Goal: Information Seeking & Learning: Learn about a topic

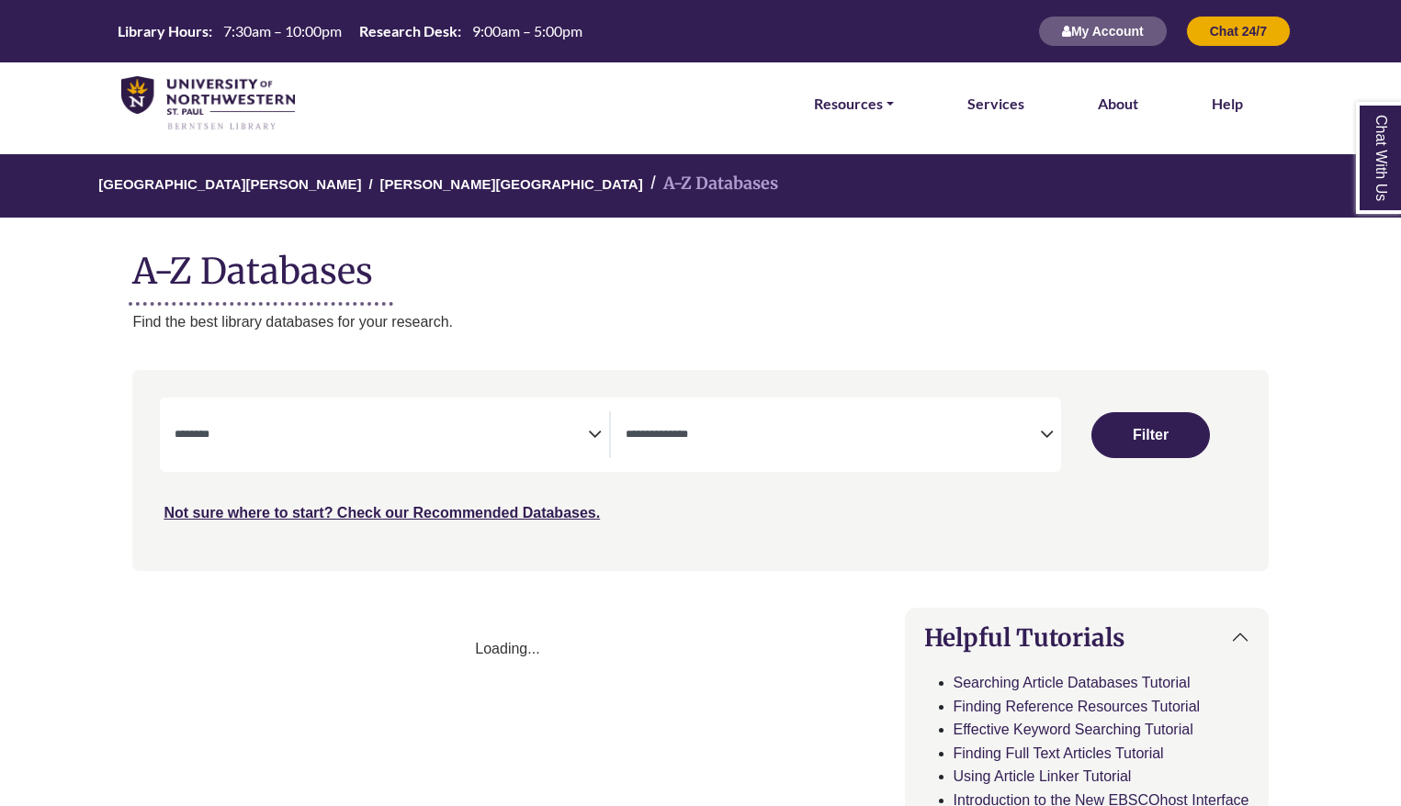
select select "Database Subject Filter"
select select "Database Types Filter"
select select "Database Subject Filter"
select select "Database Types Filter"
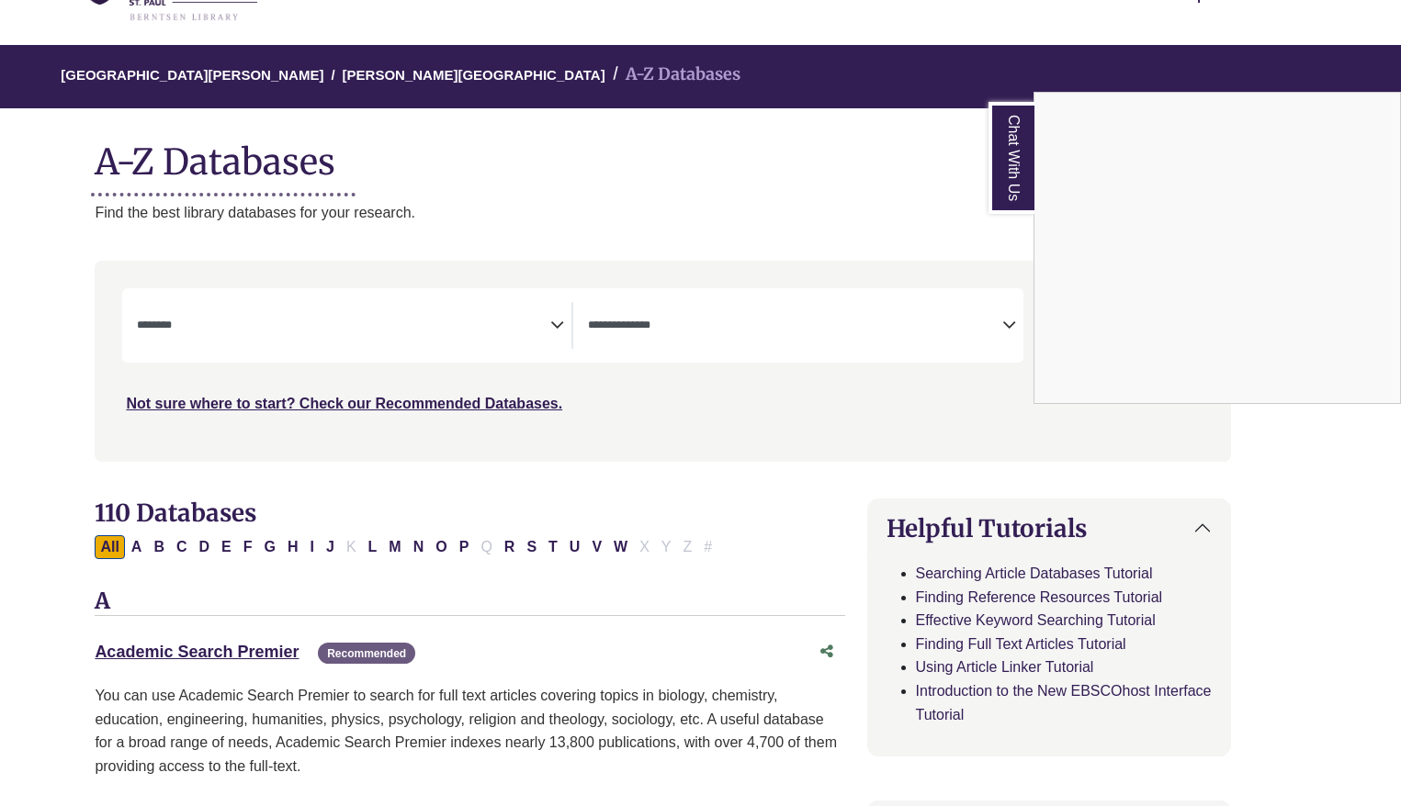
scroll to position [0, 38]
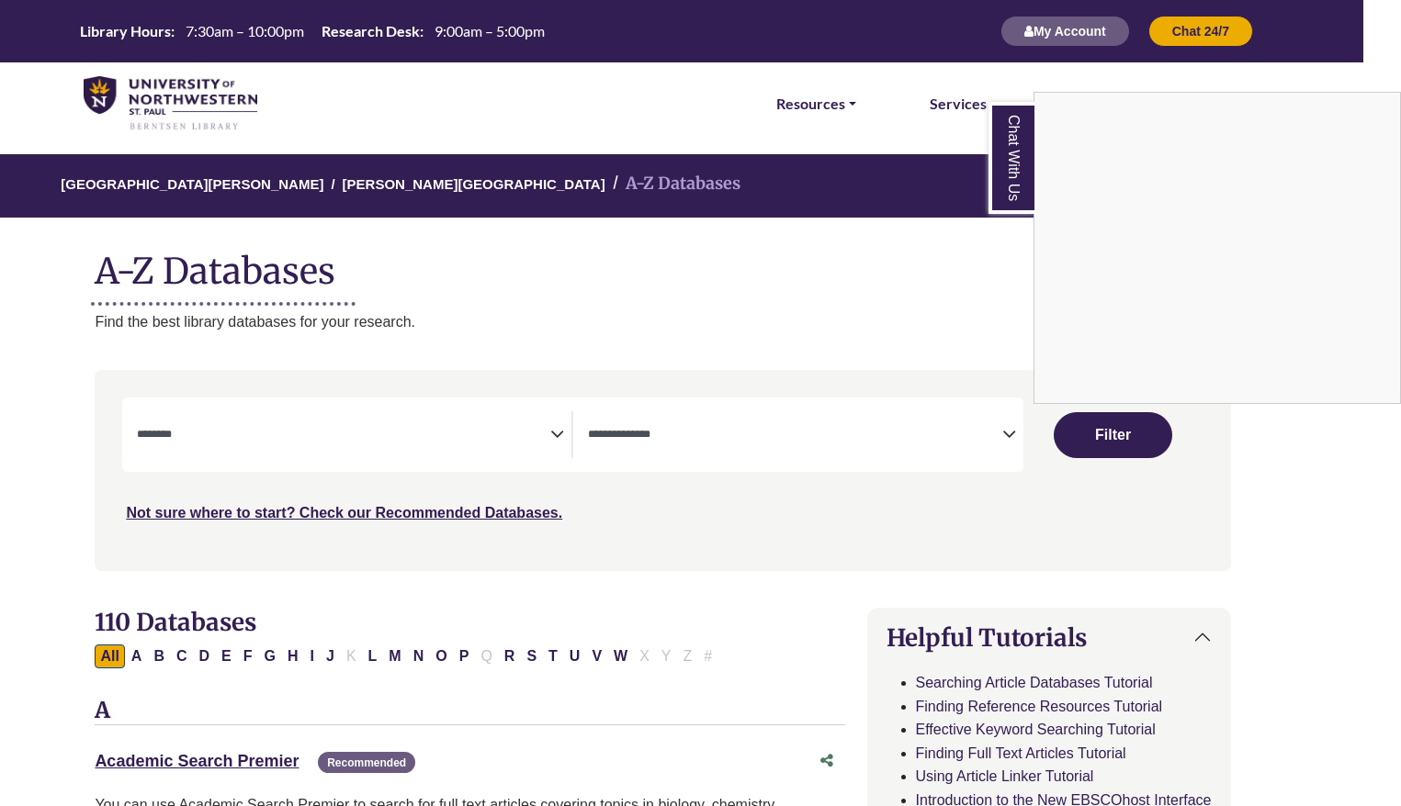
click at [557, 430] on div "Chat With Us" at bounding box center [700, 403] width 1401 height 806
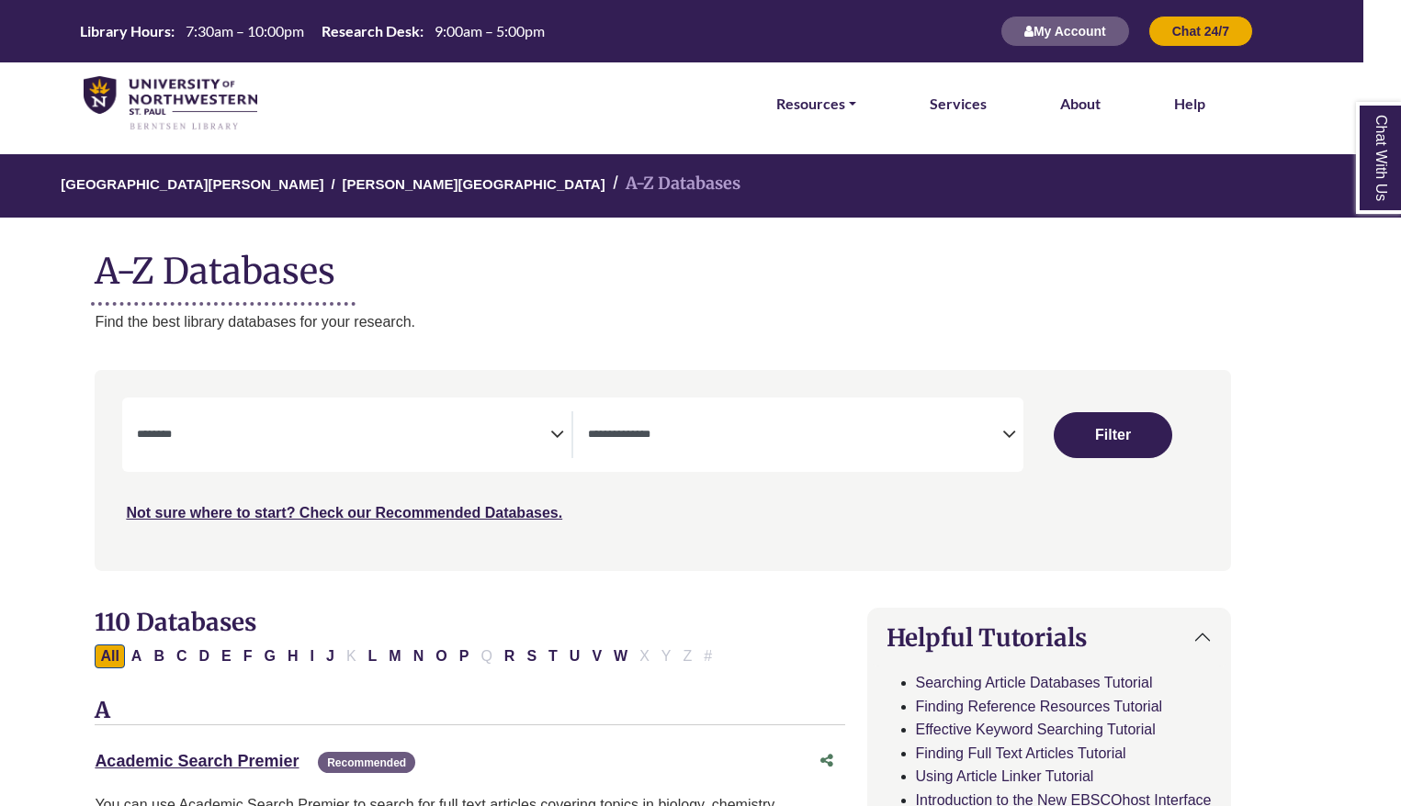
click at [559, 437] on icon "Search filters" at bounding box center [557, 432] width 14 height 28
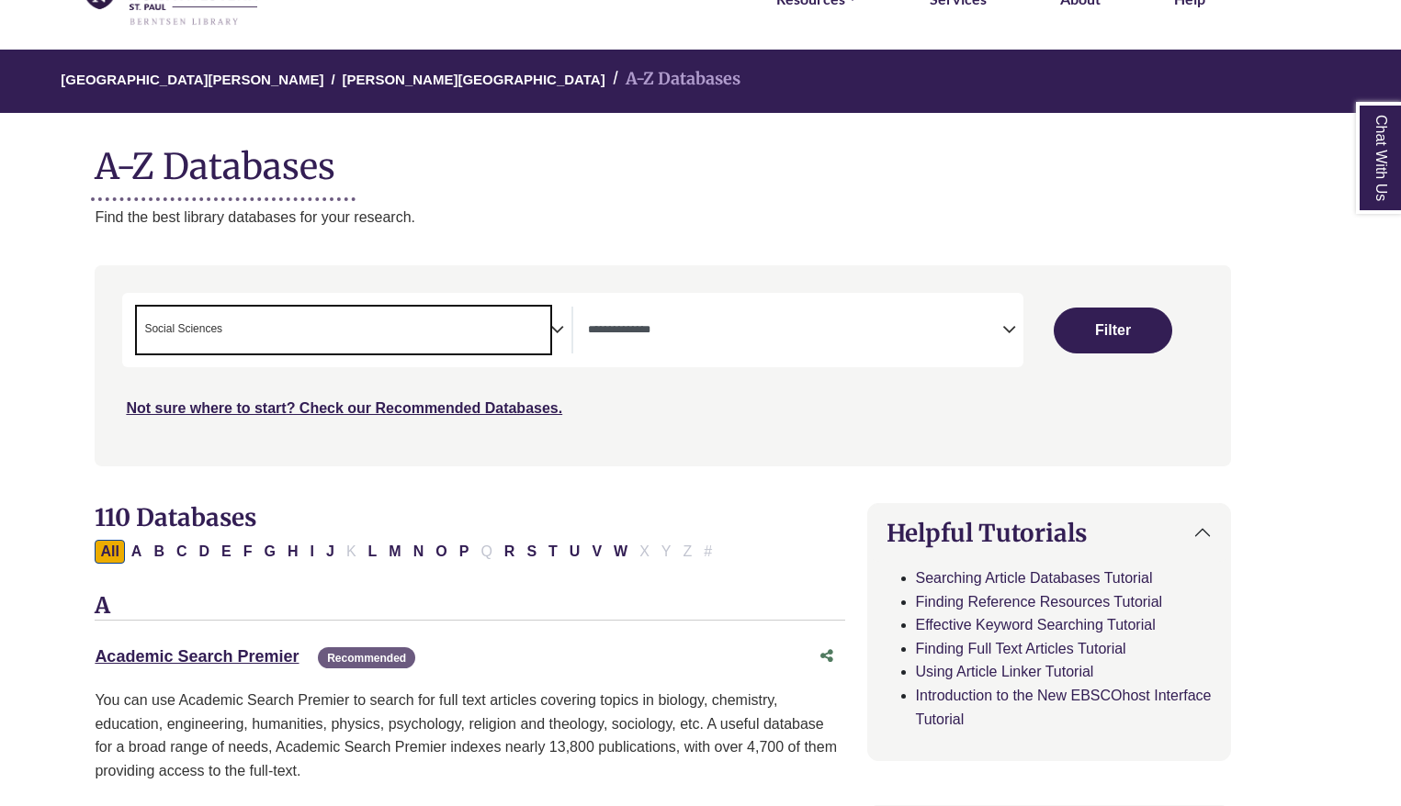
scroll to position [723, 0]
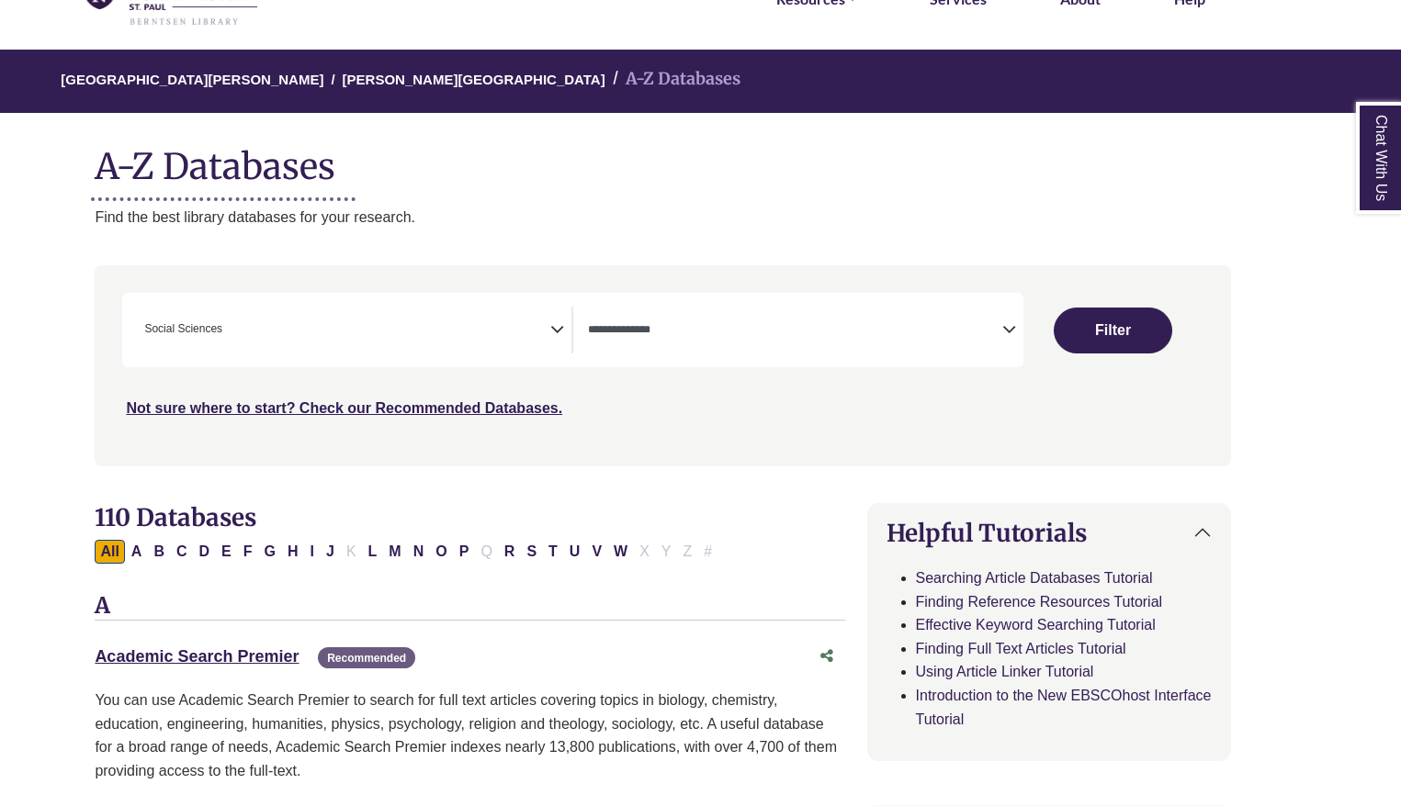
click at [555, 329] on icon "Search filters" at bounding box center [557, 327] width 14 height 28
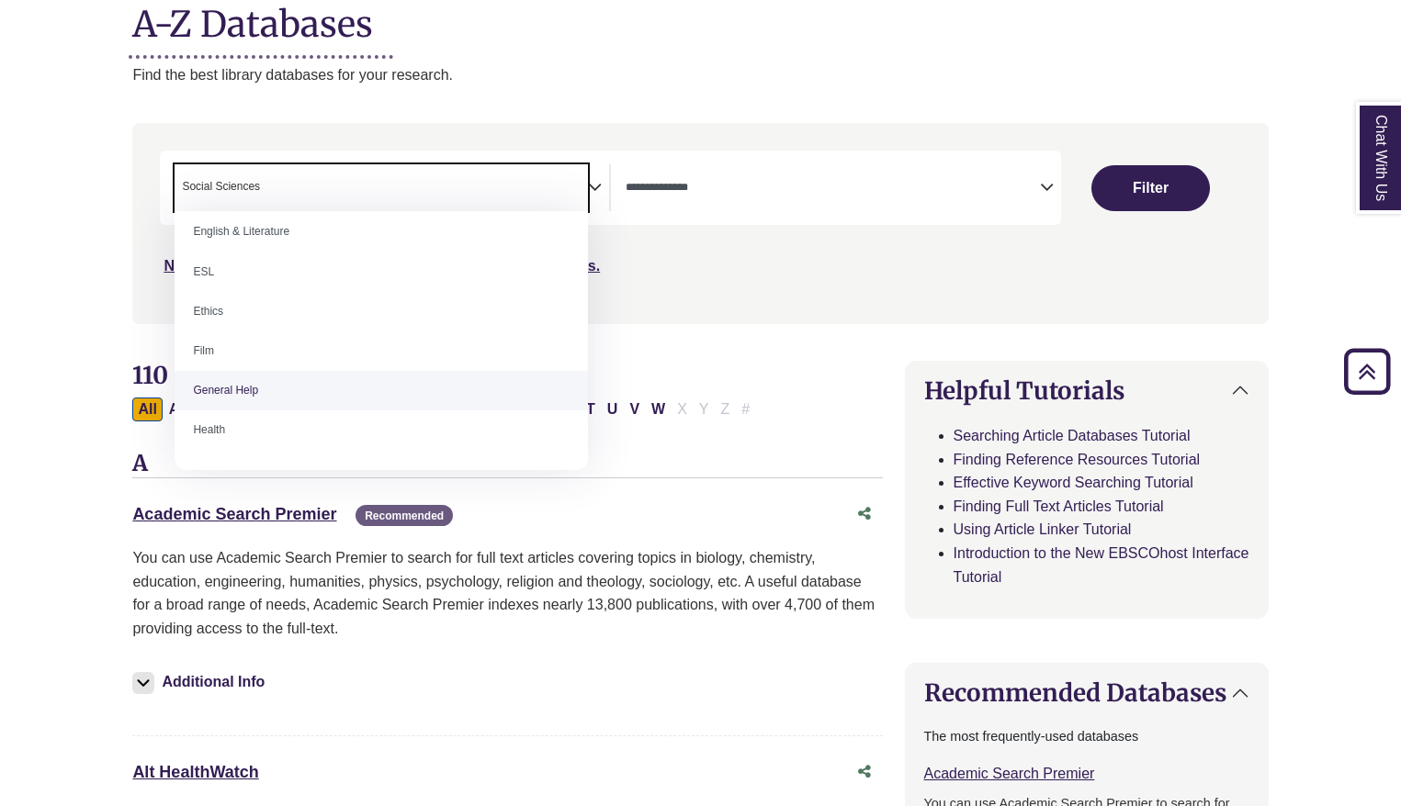
scroll to position [681, 0]
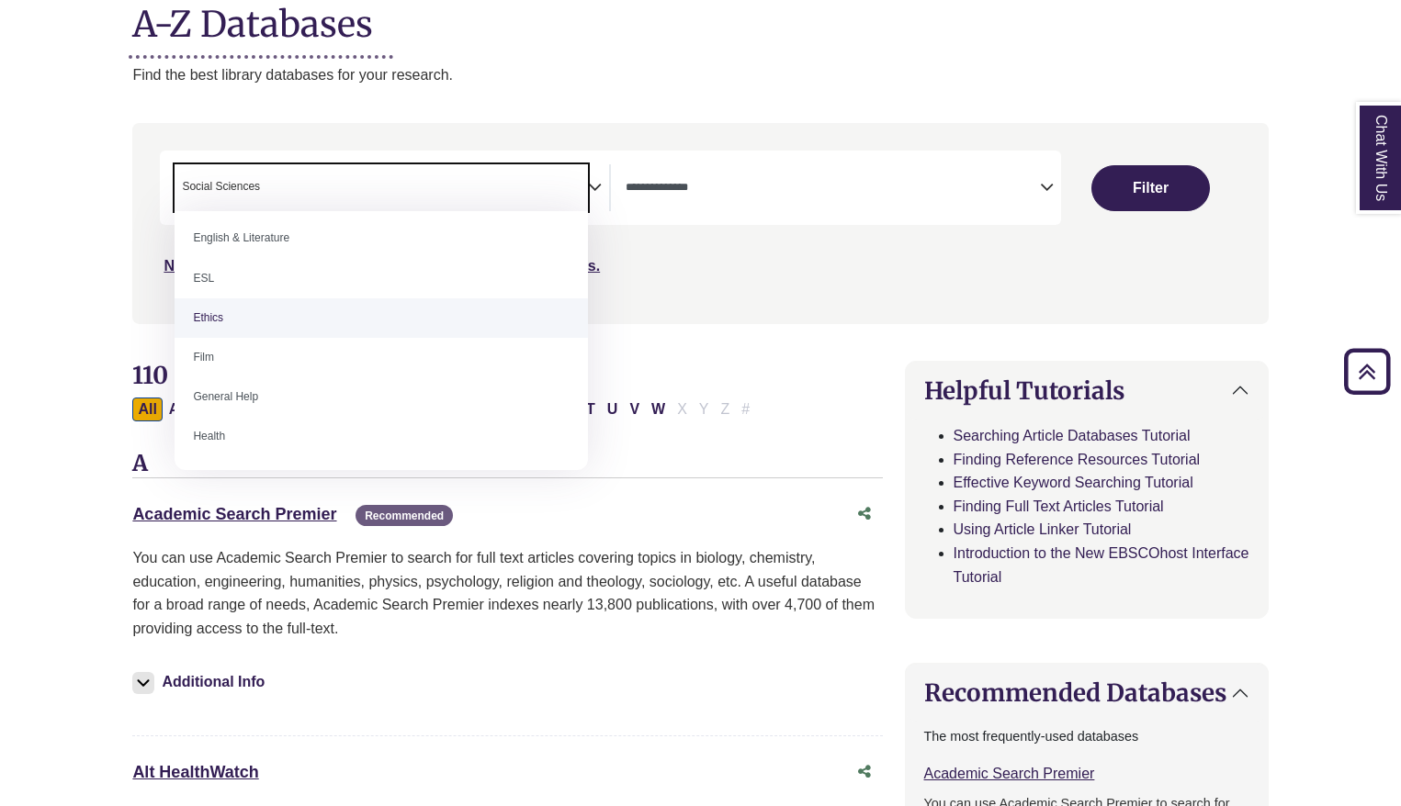
select select "******"
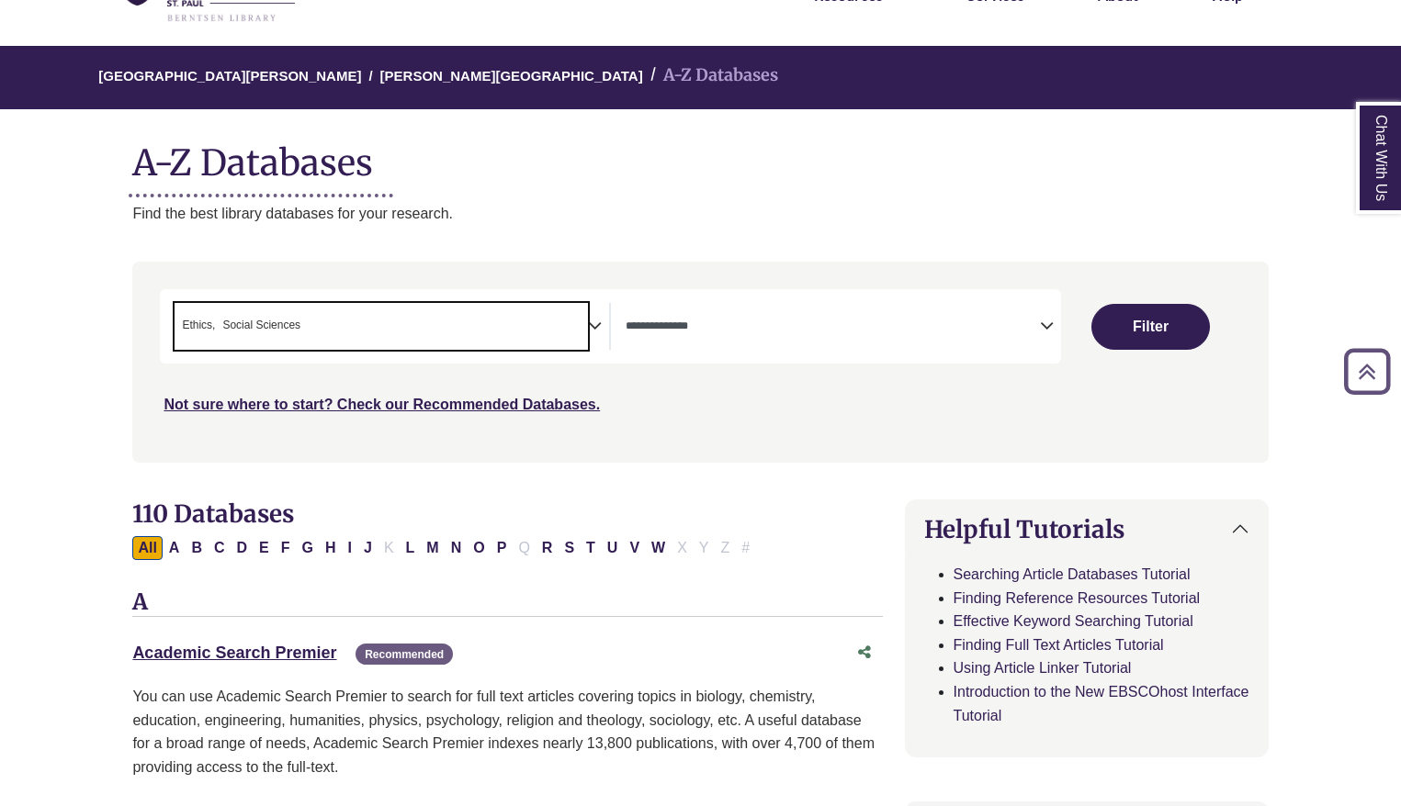
scroll to position [105, 0]
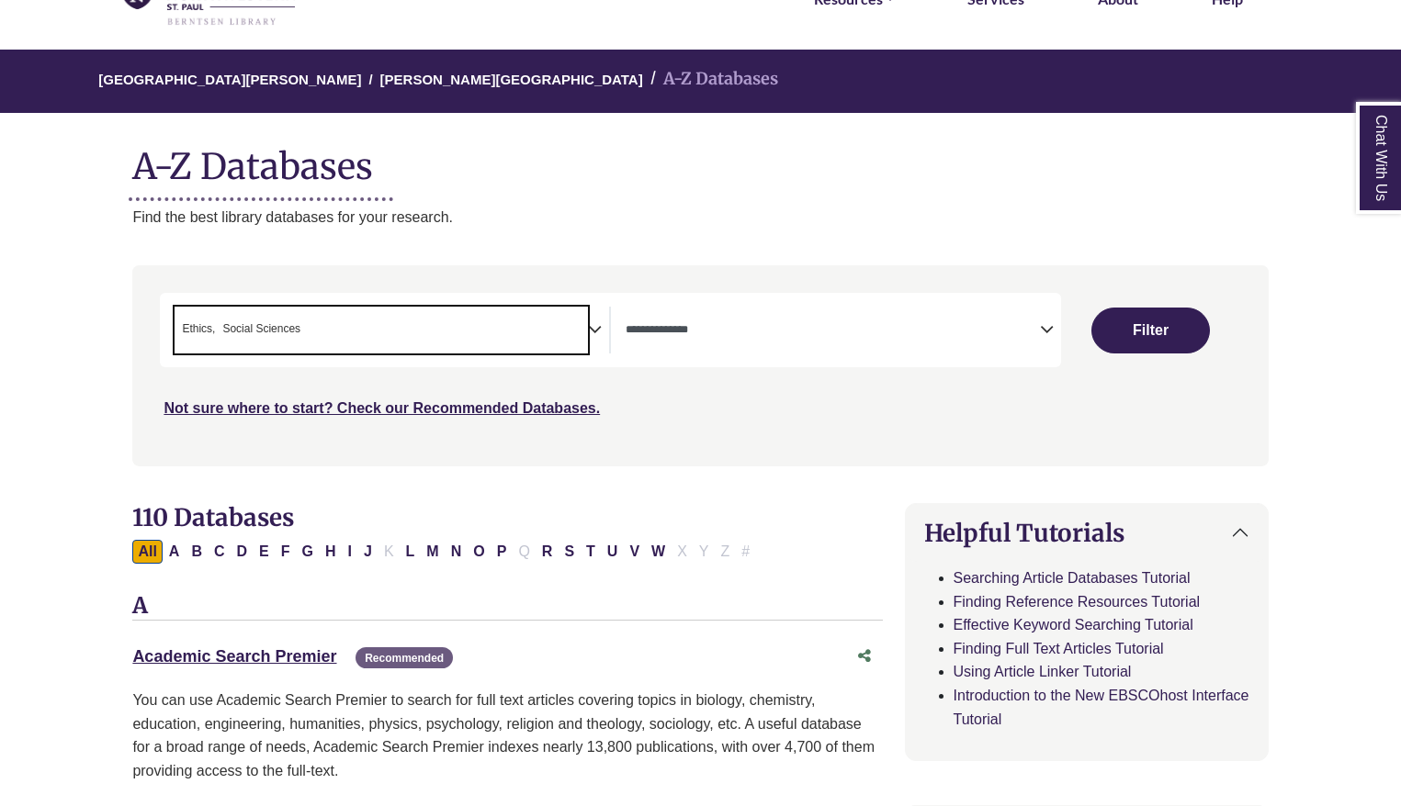
click at [588, 322] on span "× Ethics × Social Sciences" at bounding box center [380, 330] width 413 height 47
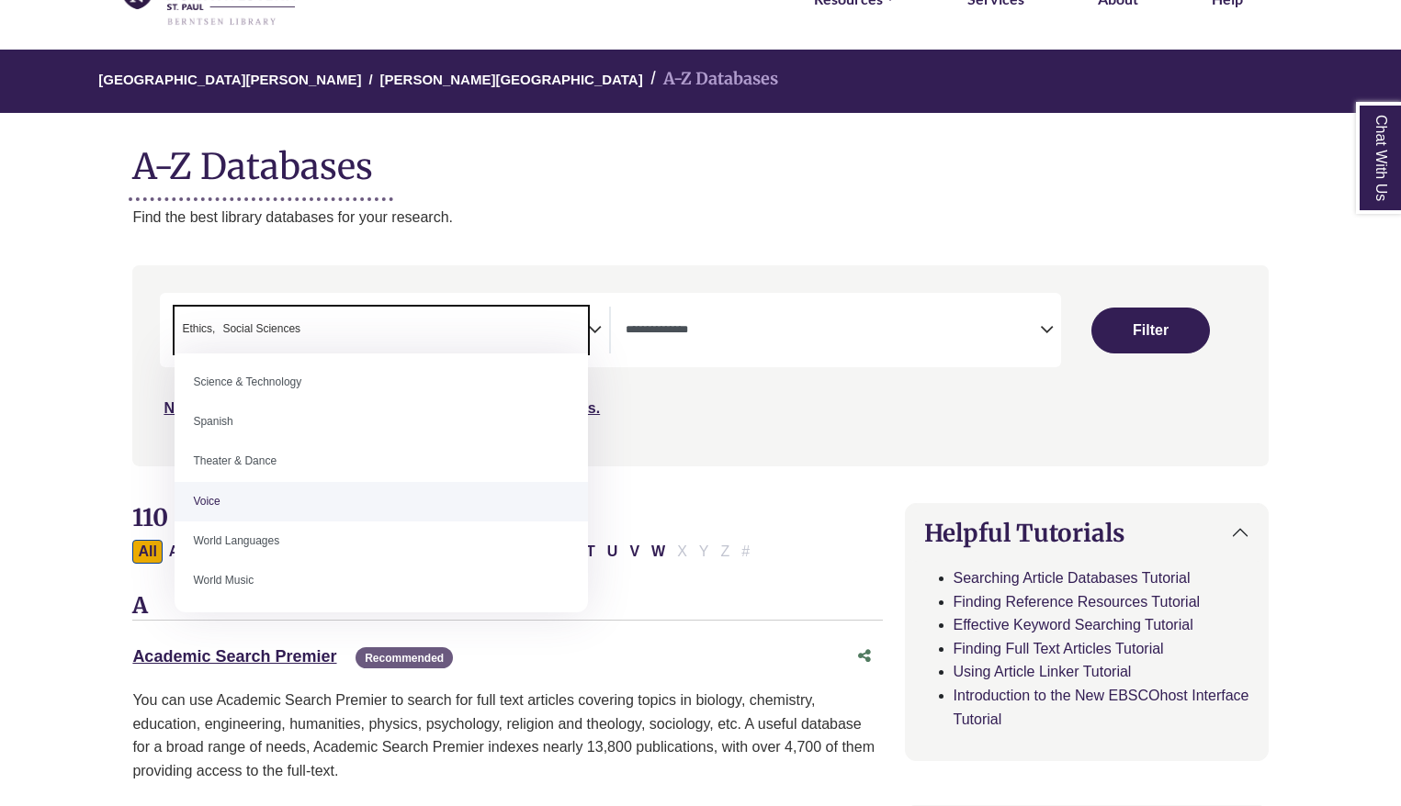
scroll to position [1635, 0]
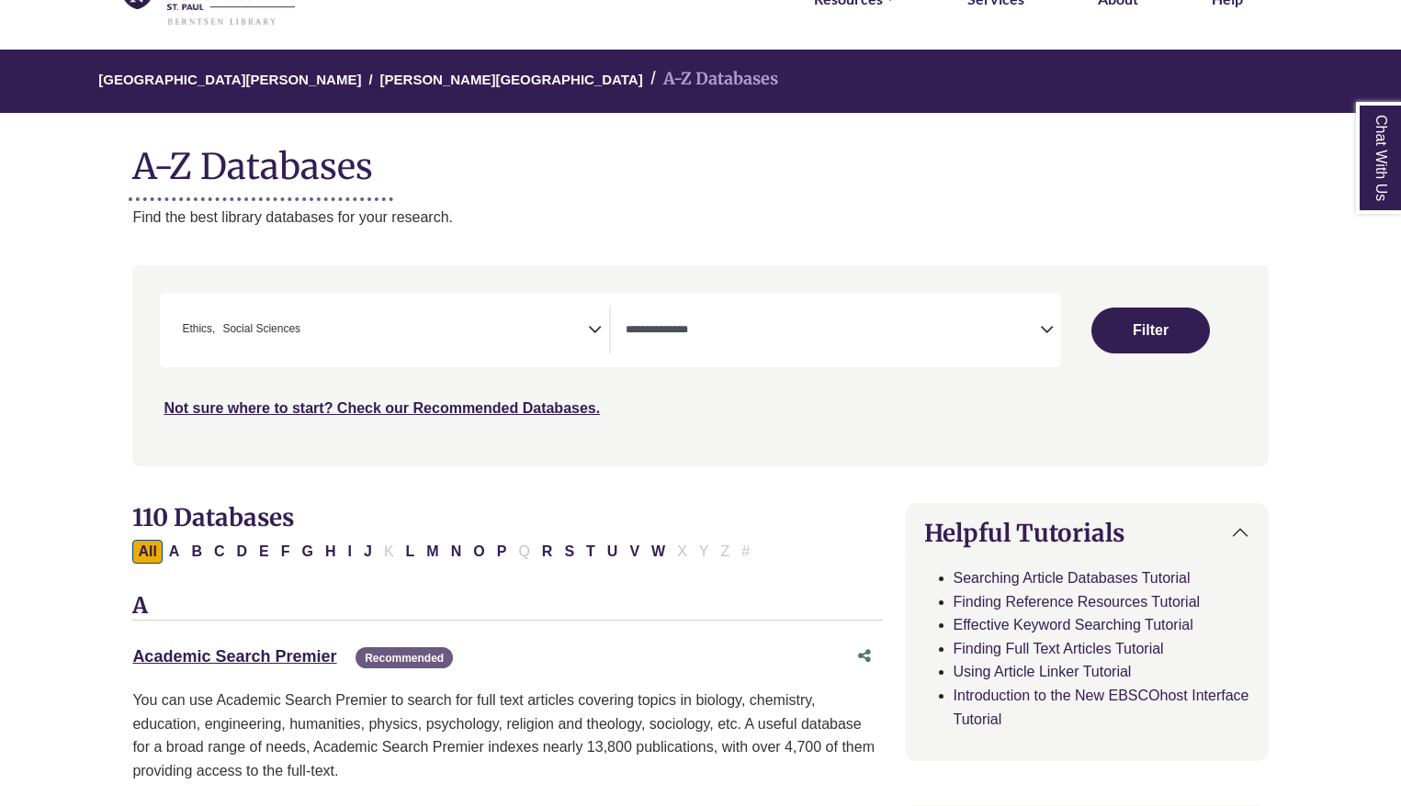
click at [746, 300] on div "**********" at bounding box center [610, 330] width 900 height 74
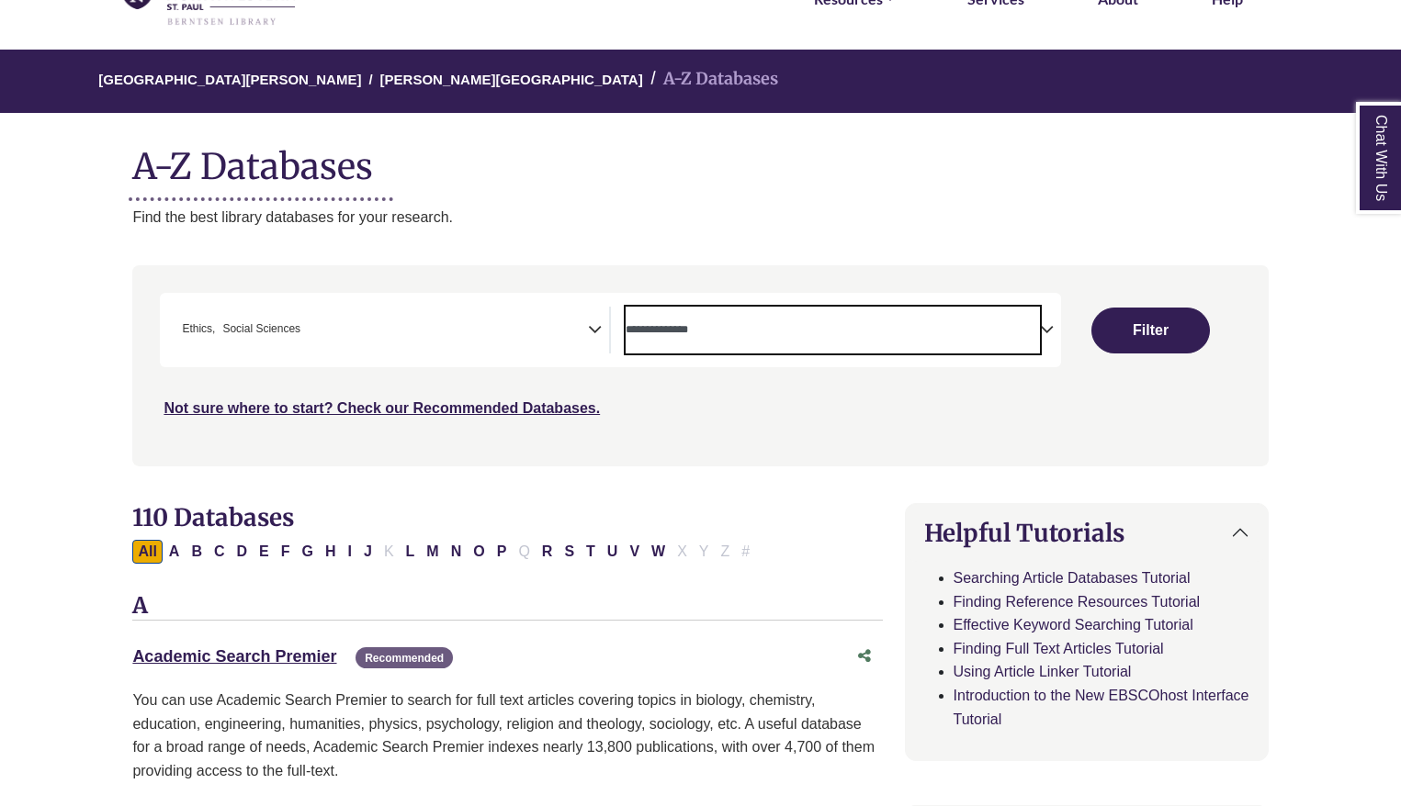
click at [874, 348] on span "Search filters" at bounding box center [831, 330] width 413 height 47
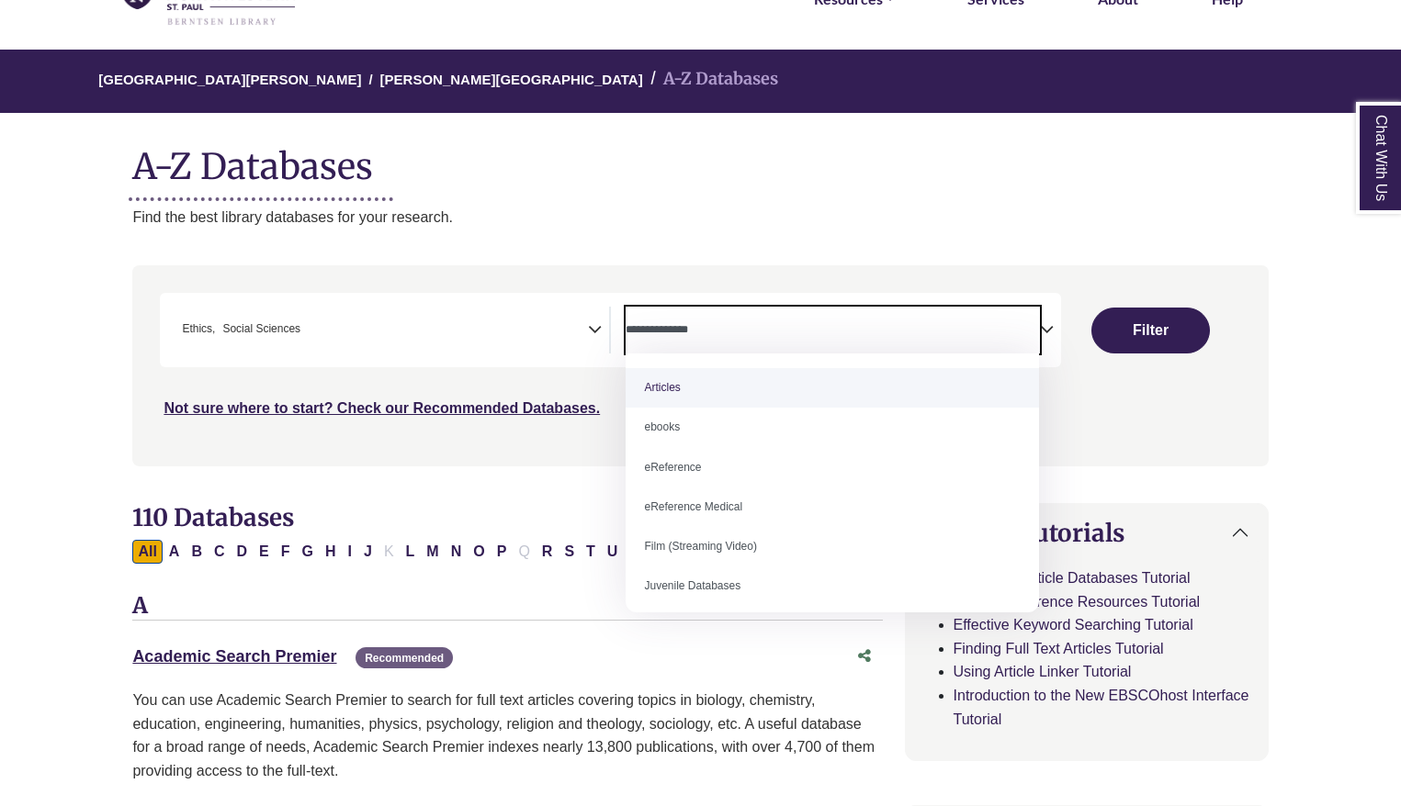
select select "*****"
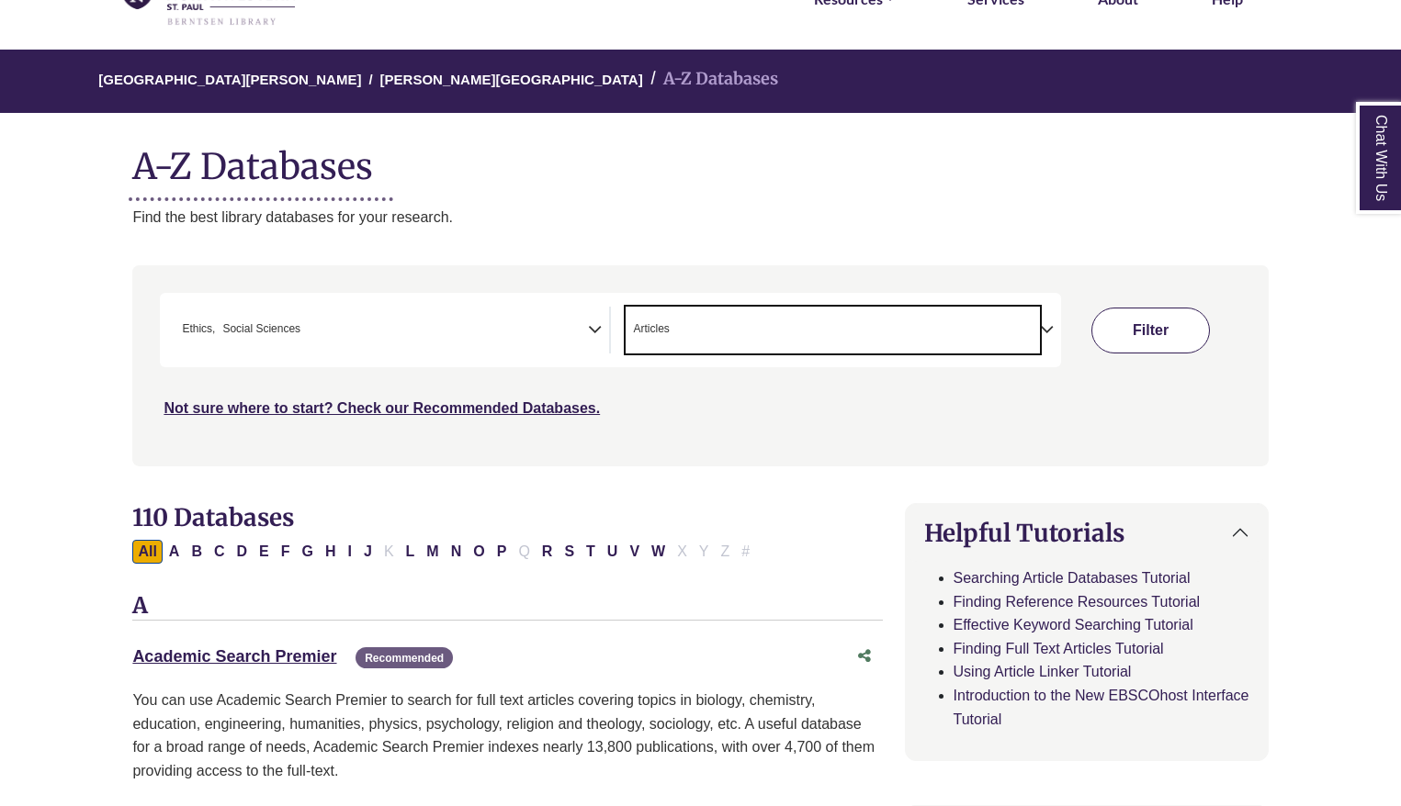
click at [1163, 343] on button "Filter" at bounding box center [1150, 331] width 118 height 46
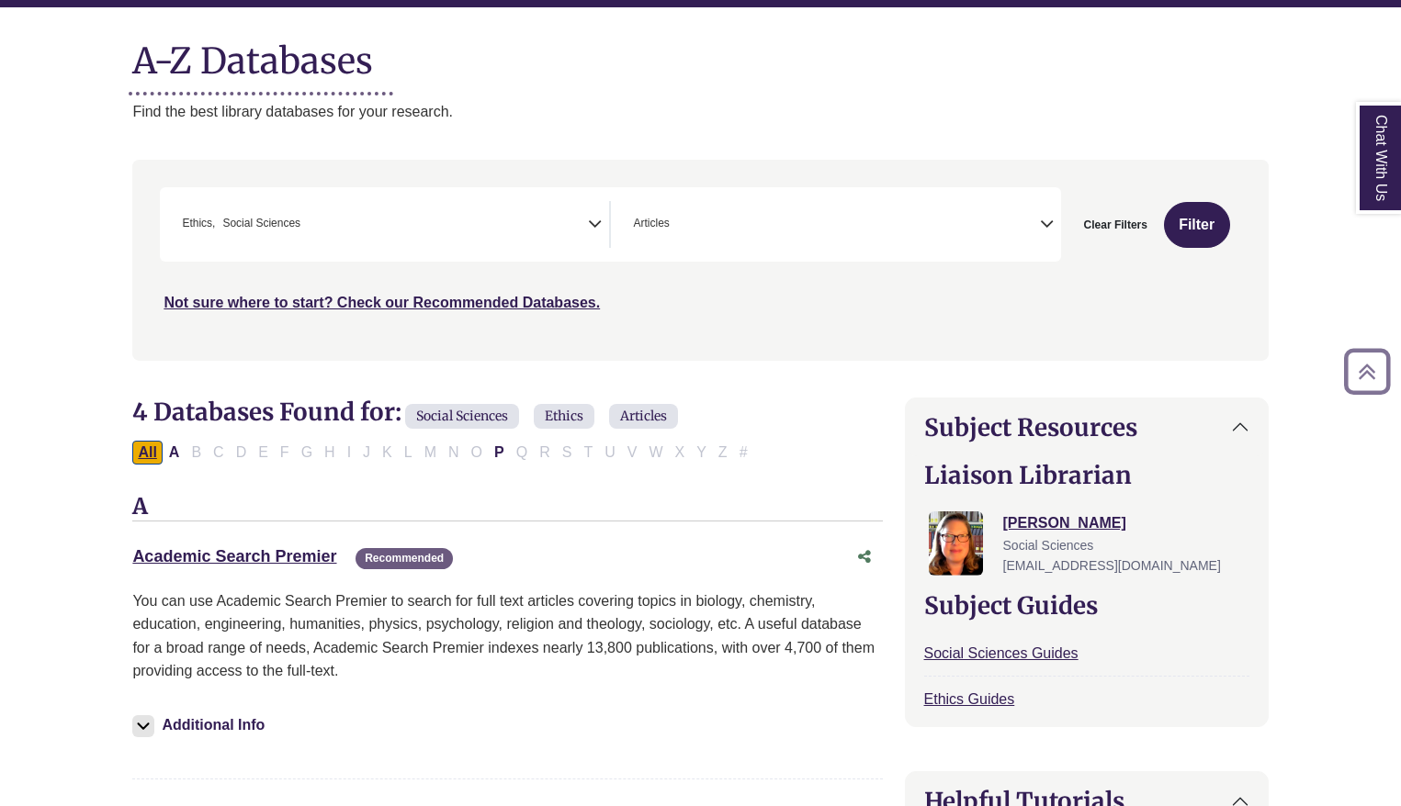
scroll to position [172, 0]
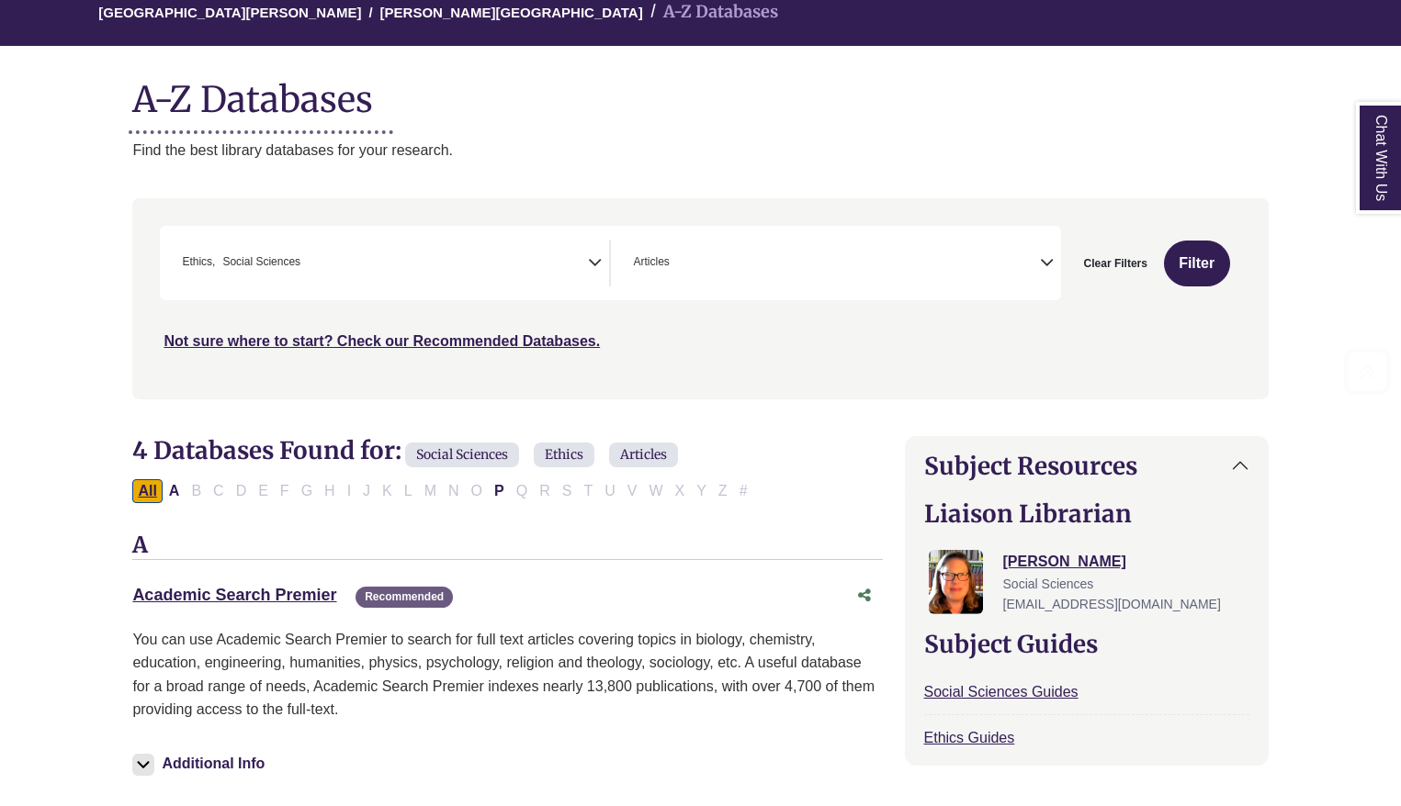
click at [145, 488] on button "All" at bounding box center [146, 491] width 29 height 24
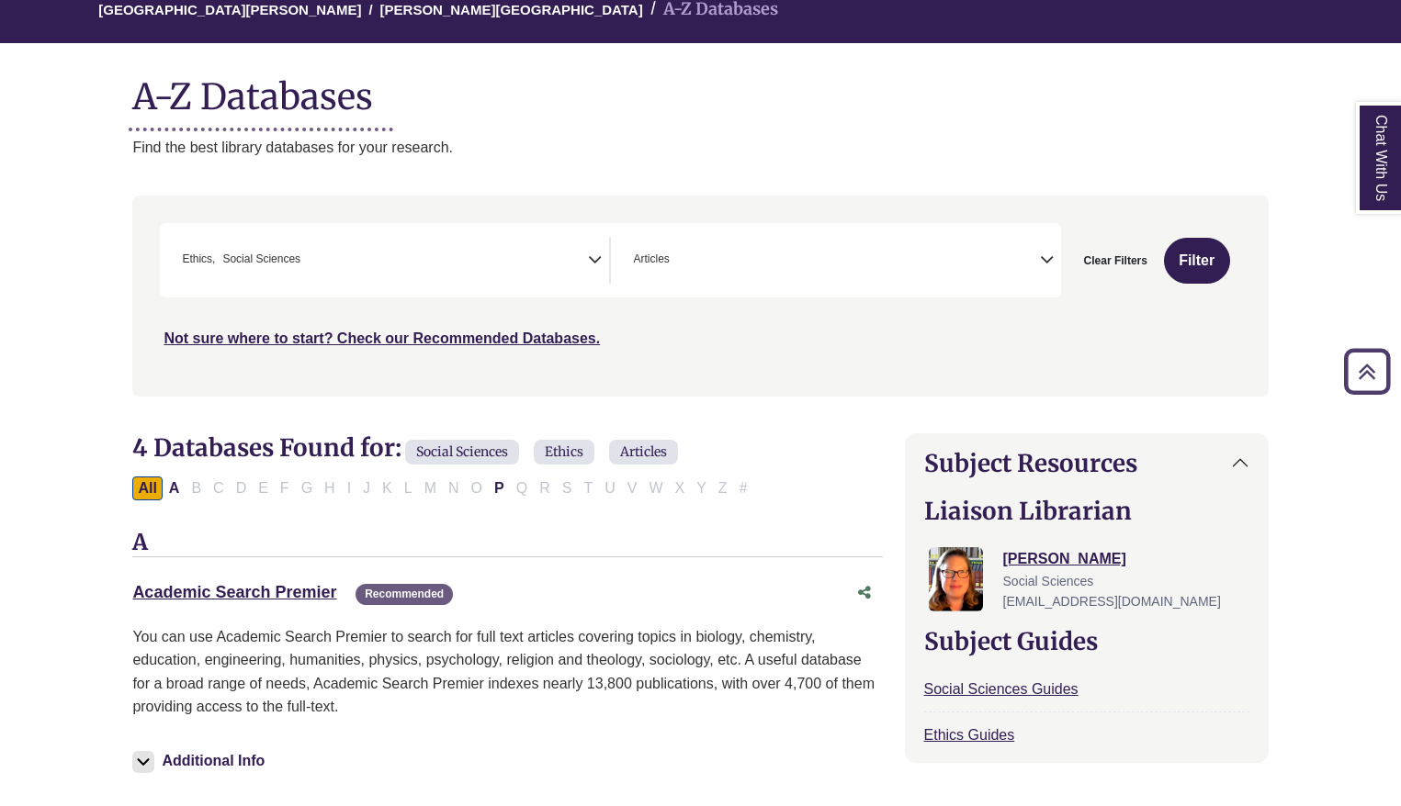
scroll to position [174, 0]
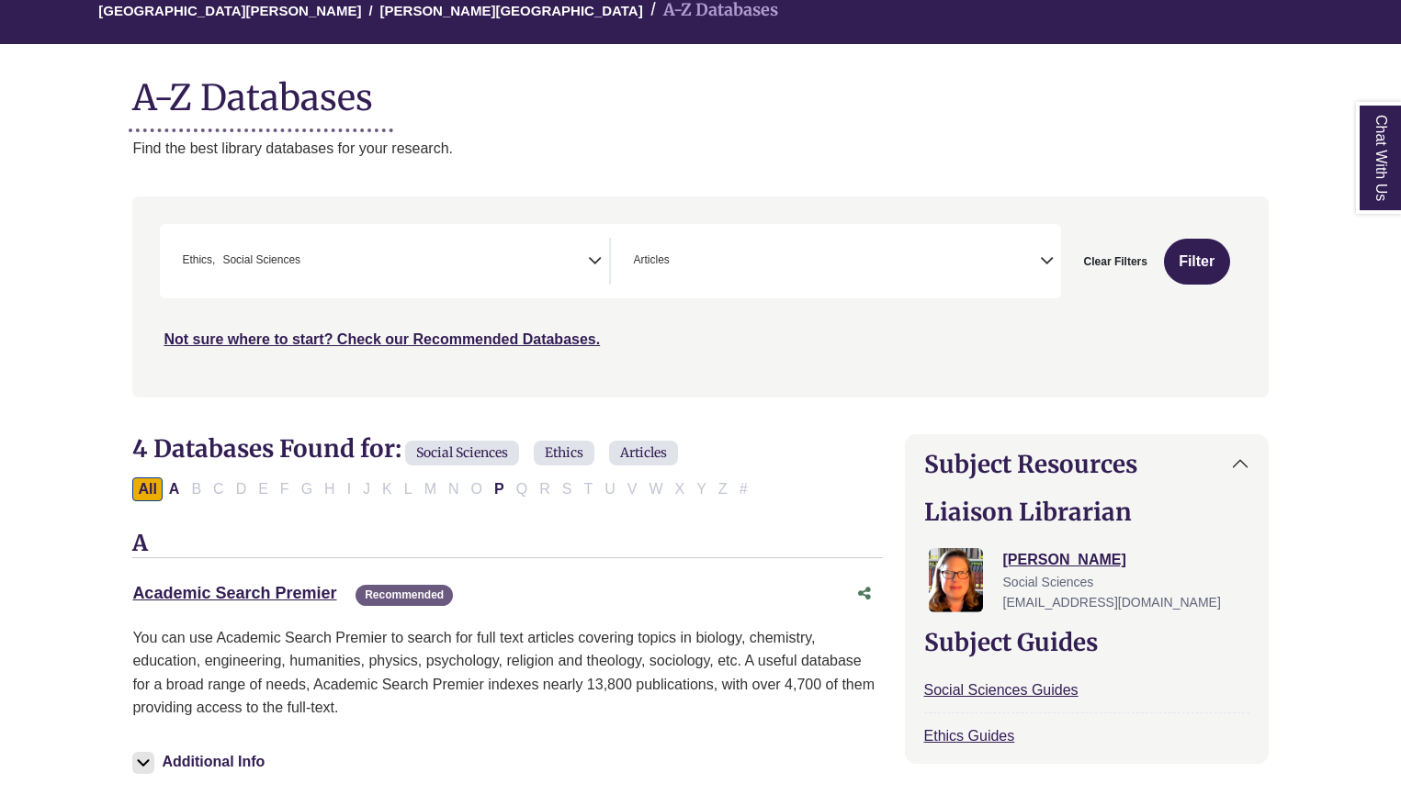
click at [216, 264] on li "× Social Sciences" at bounding box center [257, 260] width 85 height 17
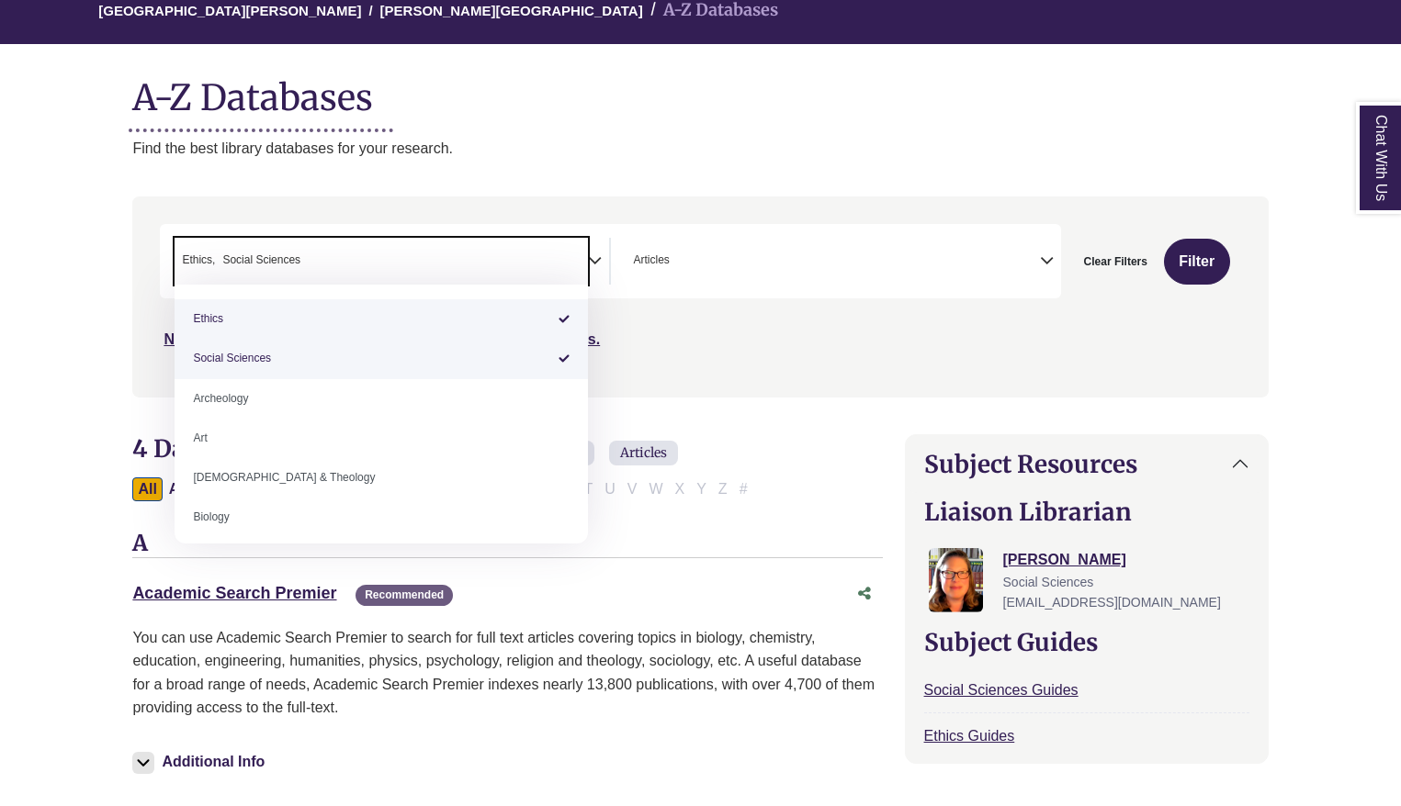
click at [217, 261] on li "× Social Sciences" at bounding box center [257, 260] width 85 height 17
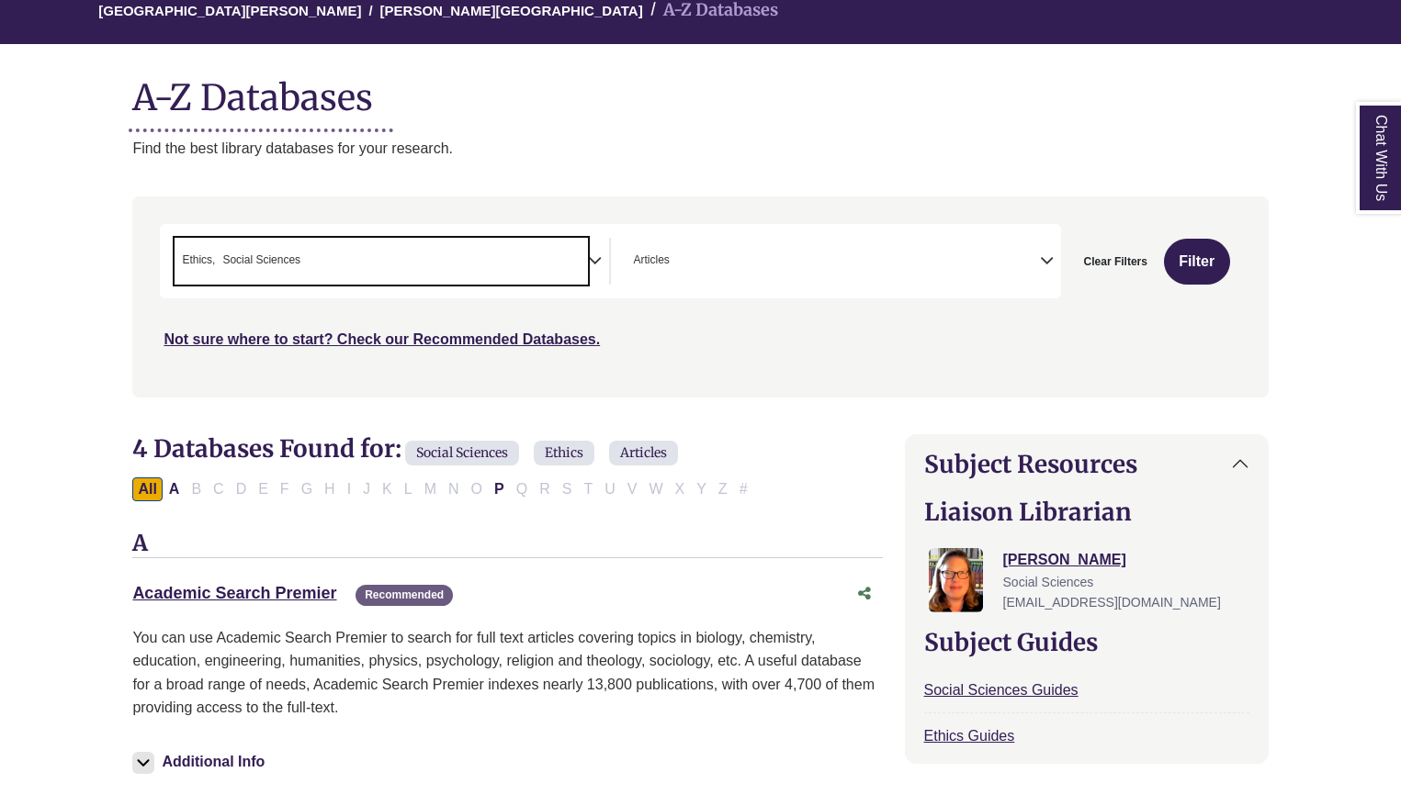
click at [225, 268] on span "Social Sciences" at bounding box center [261, 260] width 78 height 17
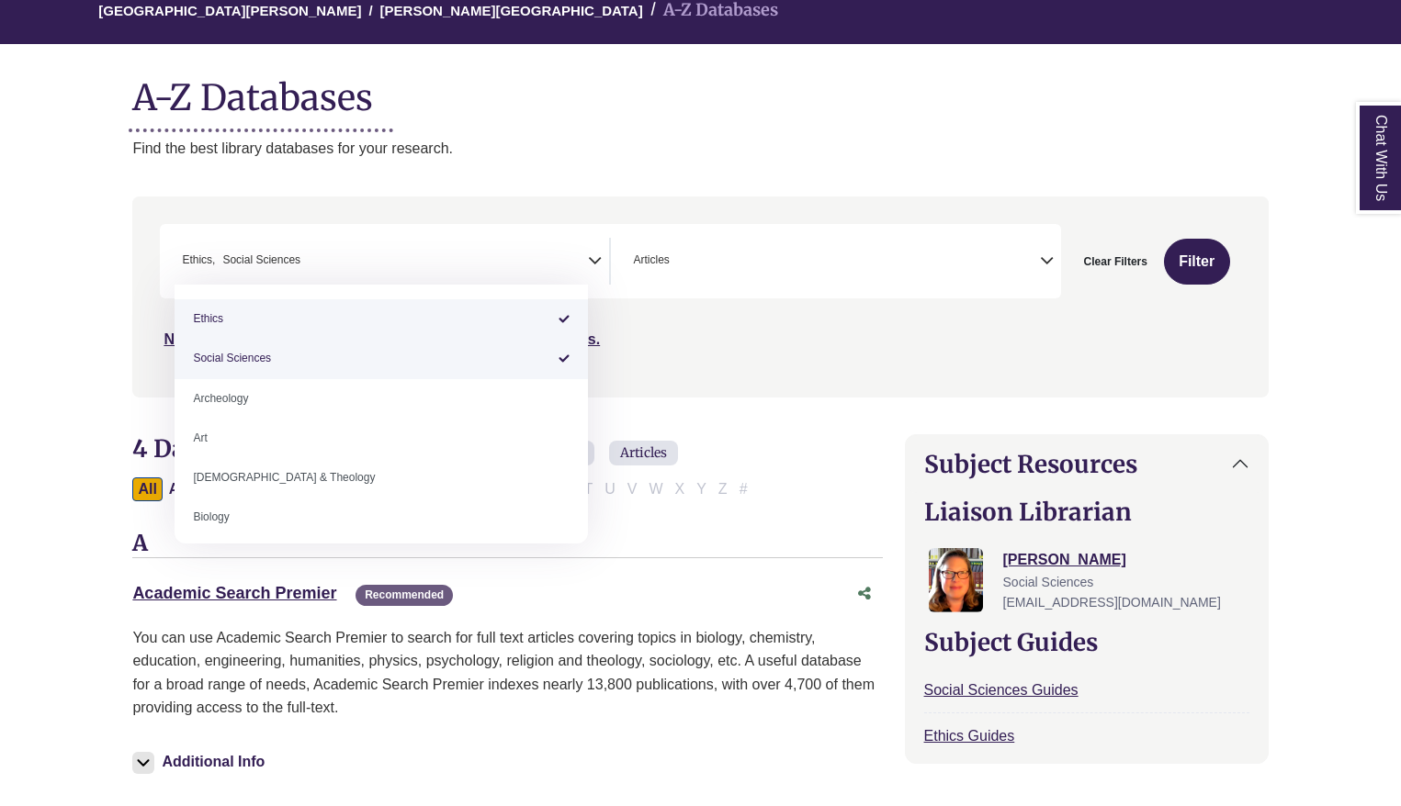
select select "******"
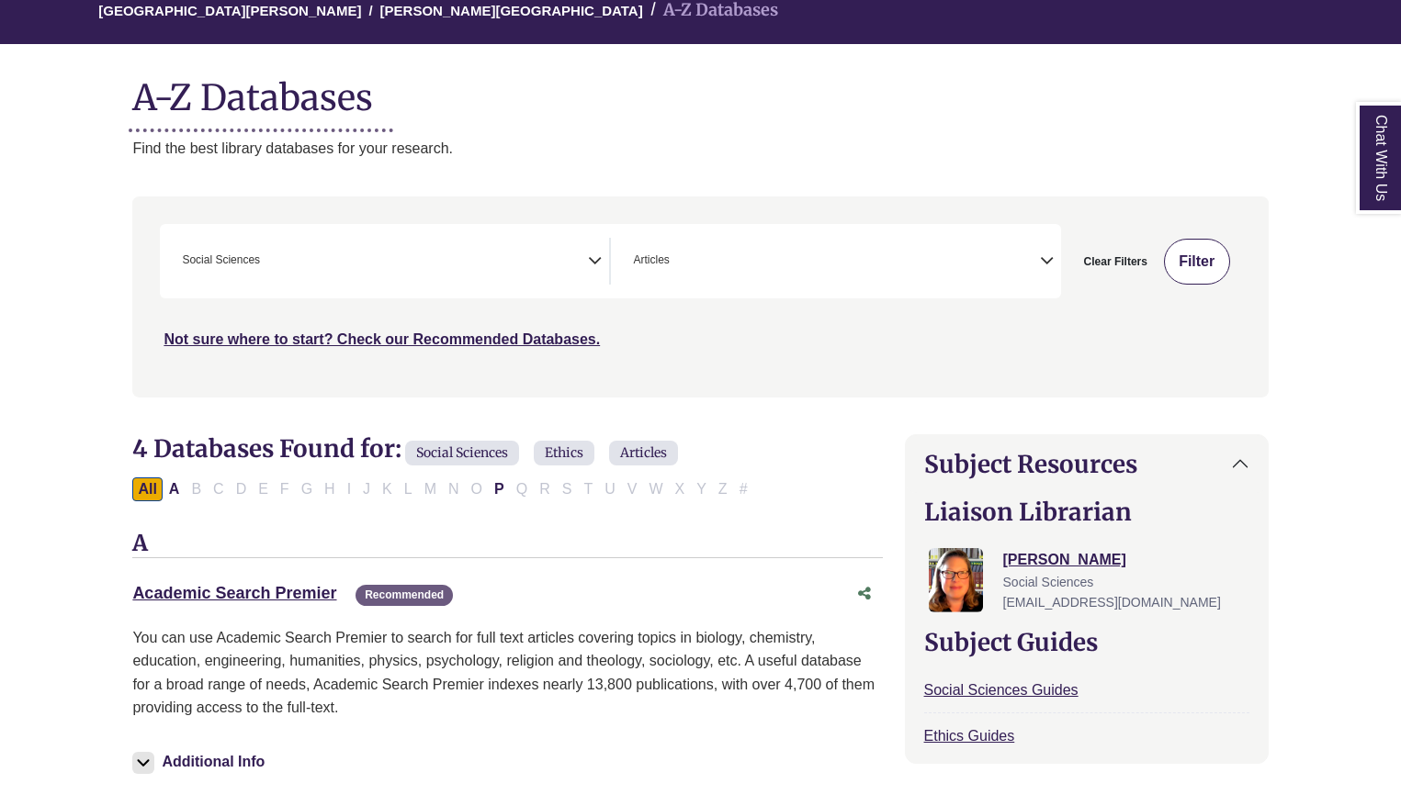
click at [1203, 272] on button "Filter" at bounding box center [1197, 262] width 66 height 46
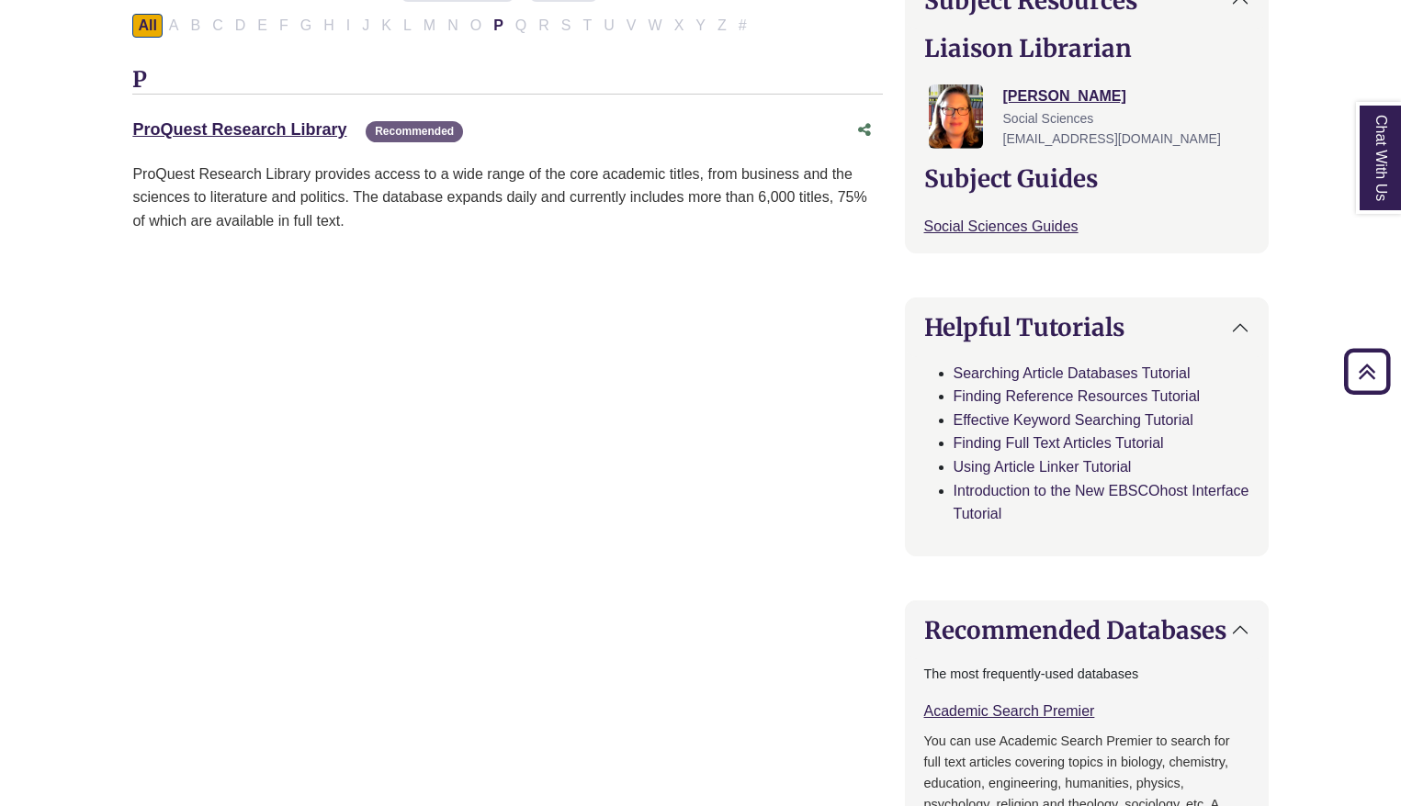
scroll to position [647, 0]
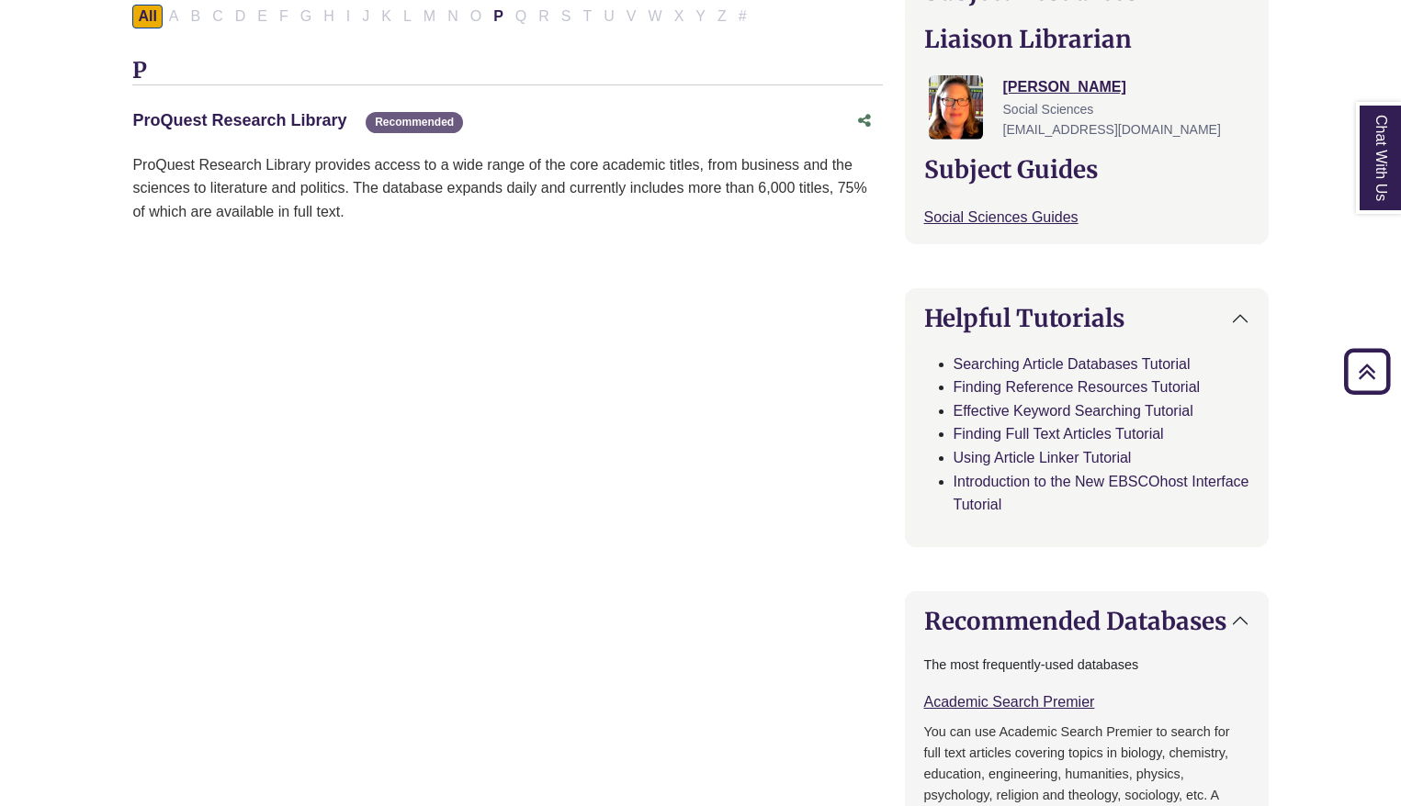
click at [298, 121] on link "ProQuest Research Library This link opens in a new window" at bounding box center [239, 120] width 214 height 18
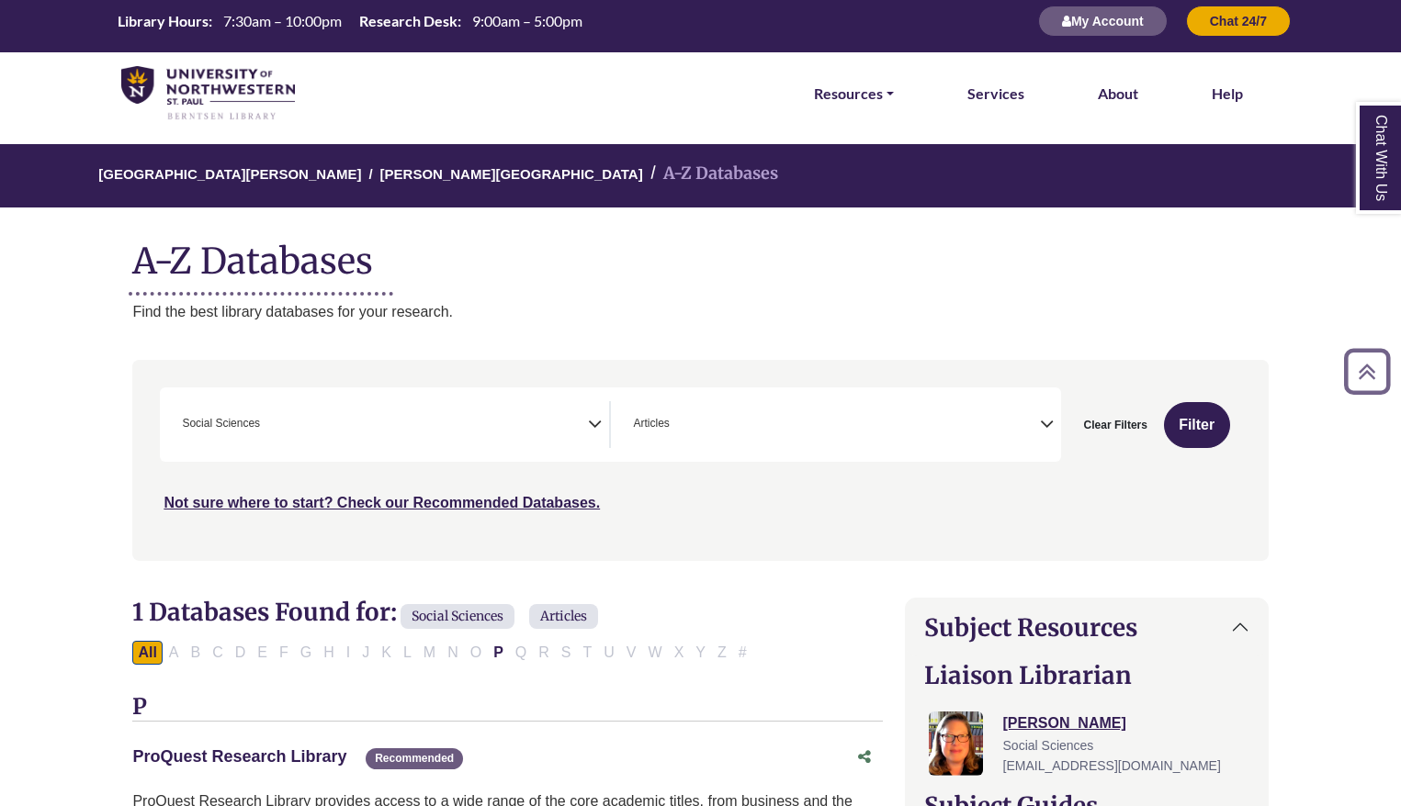
scroll to position [0, 0]
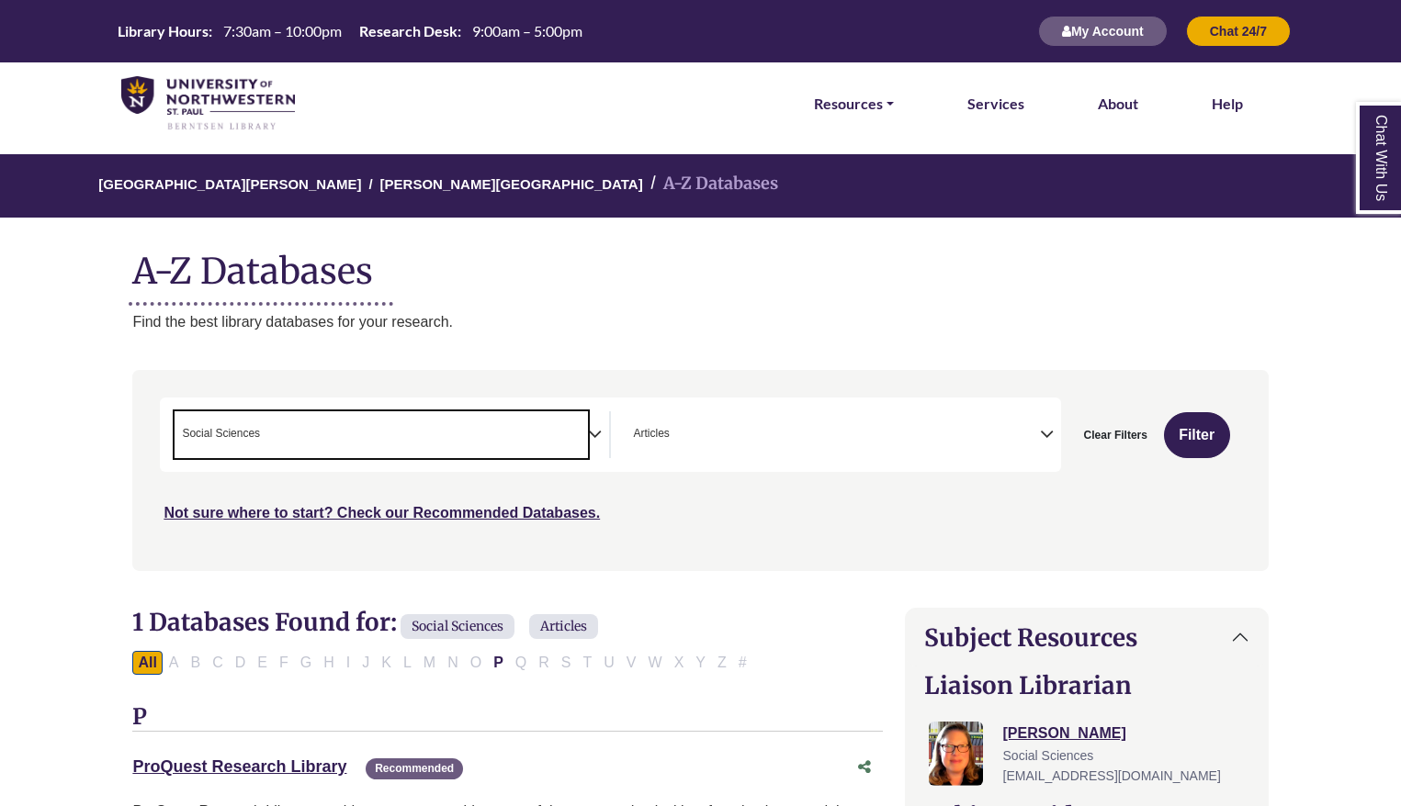
click at [562, 444] on span "× Social Sciences" at bounding box center [380, 434] width 413 height 47
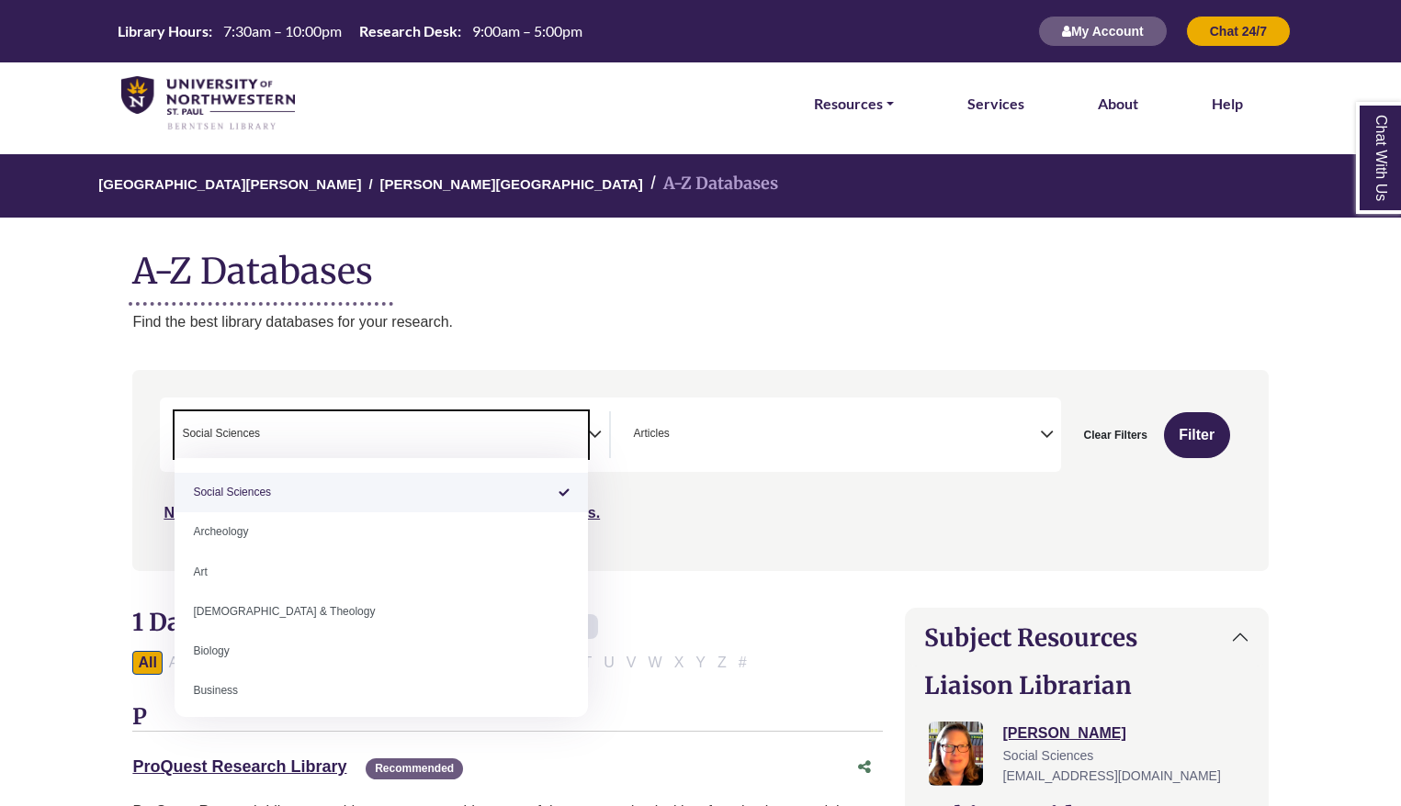
click at [307, 429] on span "× Social Sciences" at bounding box center [380, 434] width 413 height 47
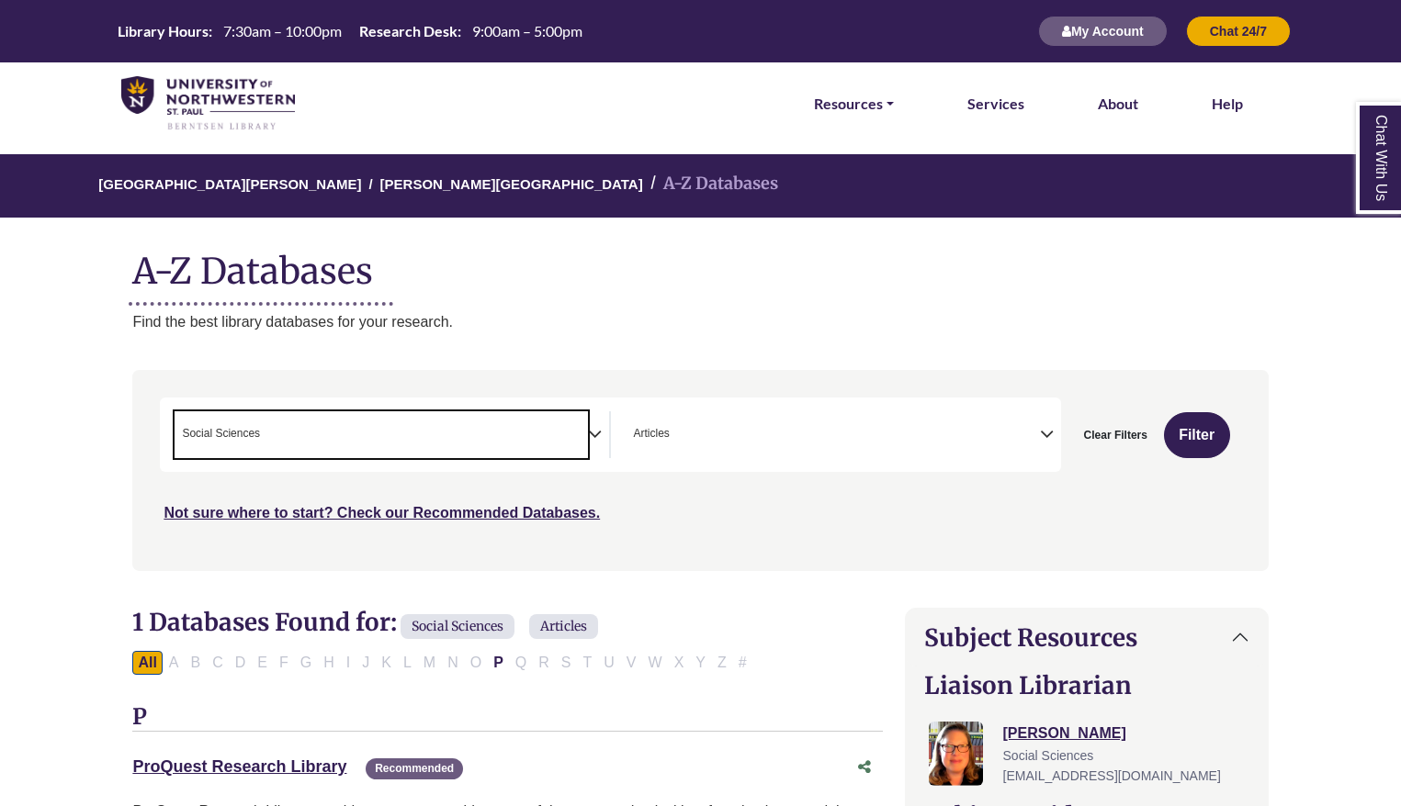
select select "Database Subject Filter"
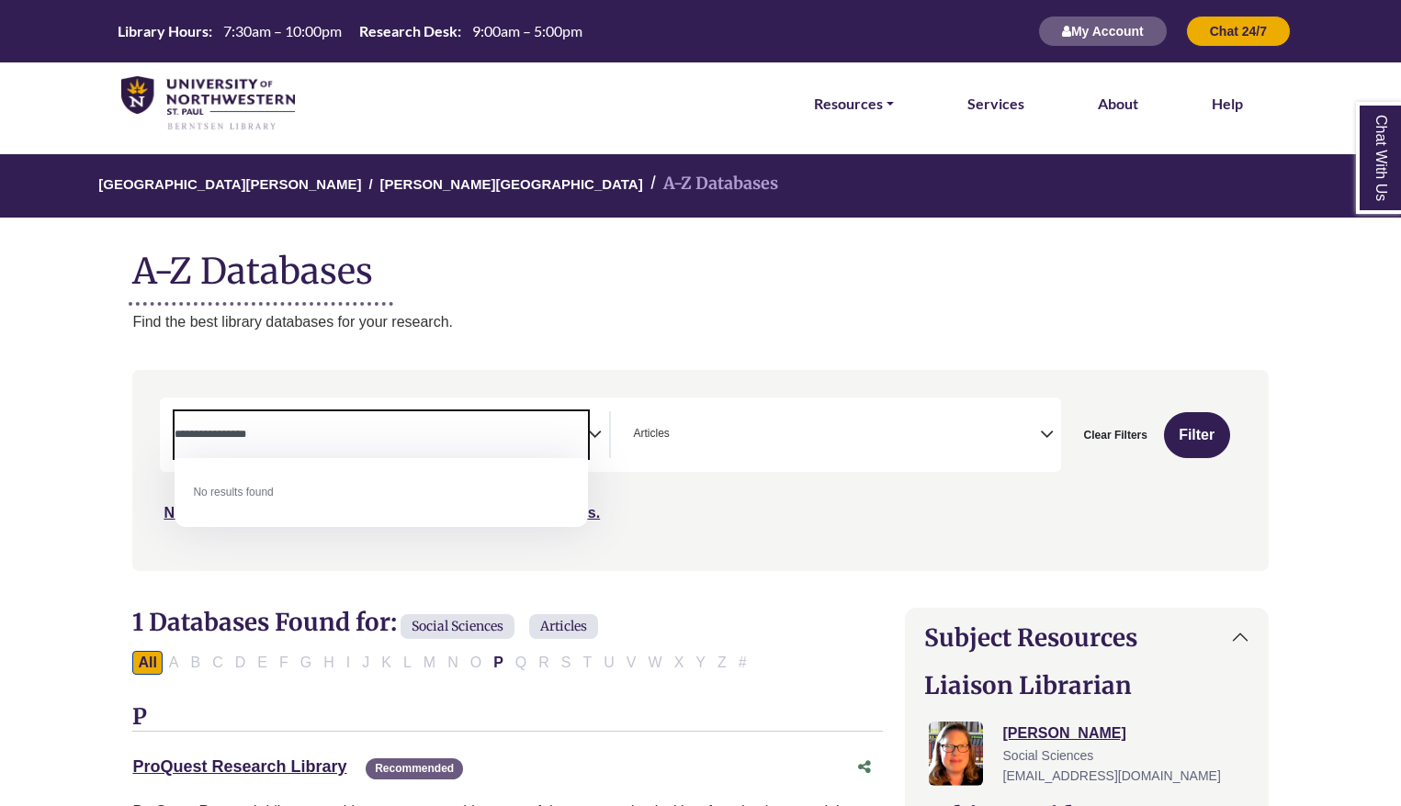
type textarea "**********"
select select "******"
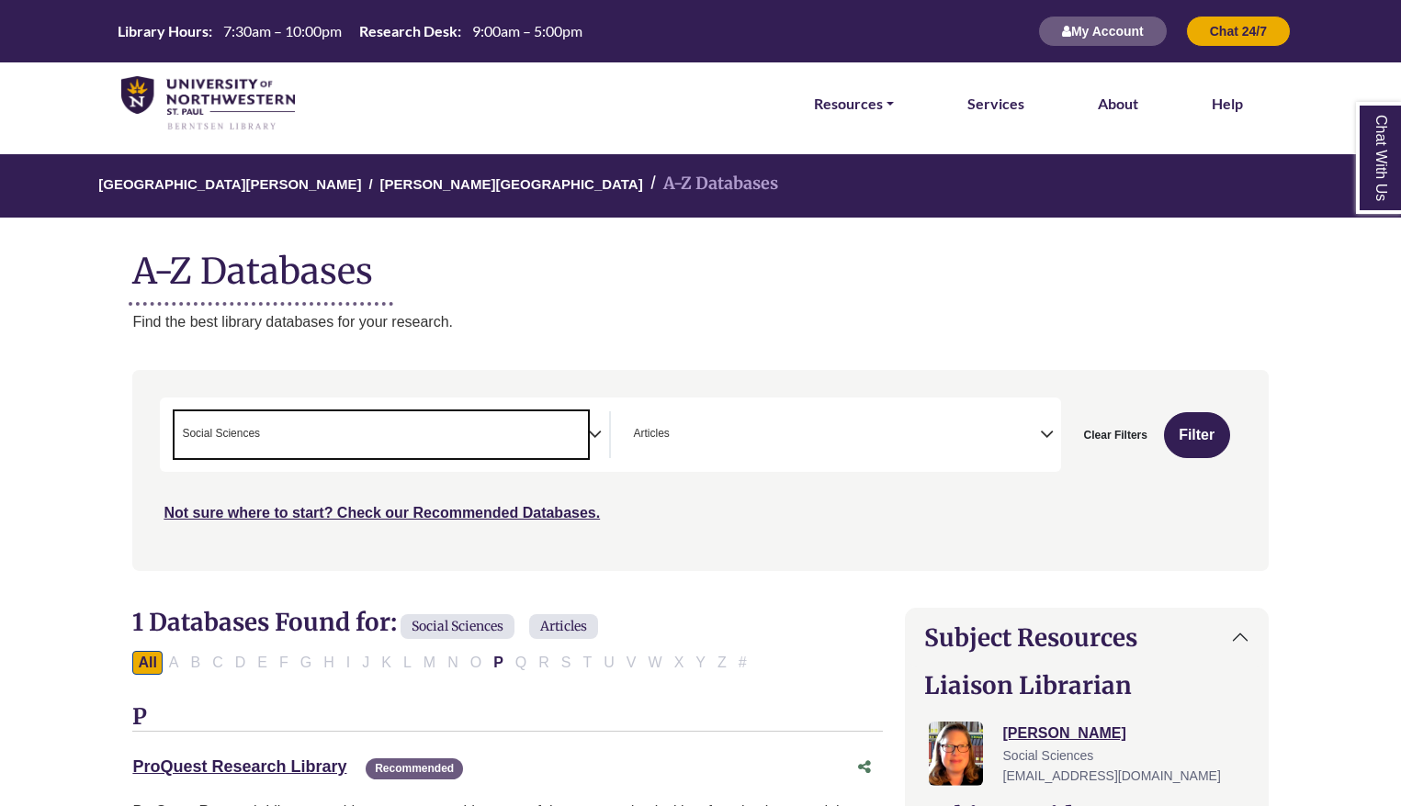
click at [595, 431] on icon "Search filters" at bounding box center [595, 432] width 14 height 28
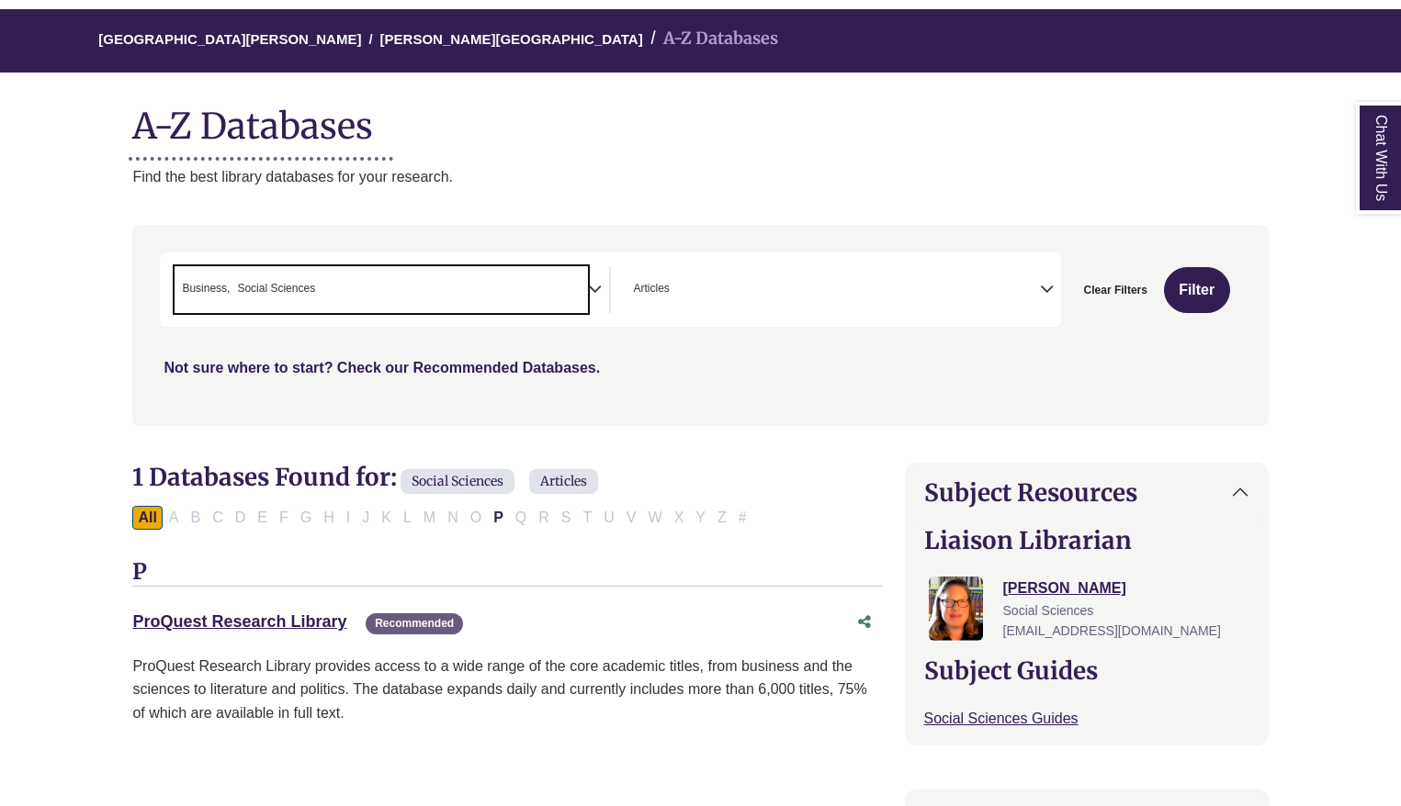
scroll to position [146, 0]
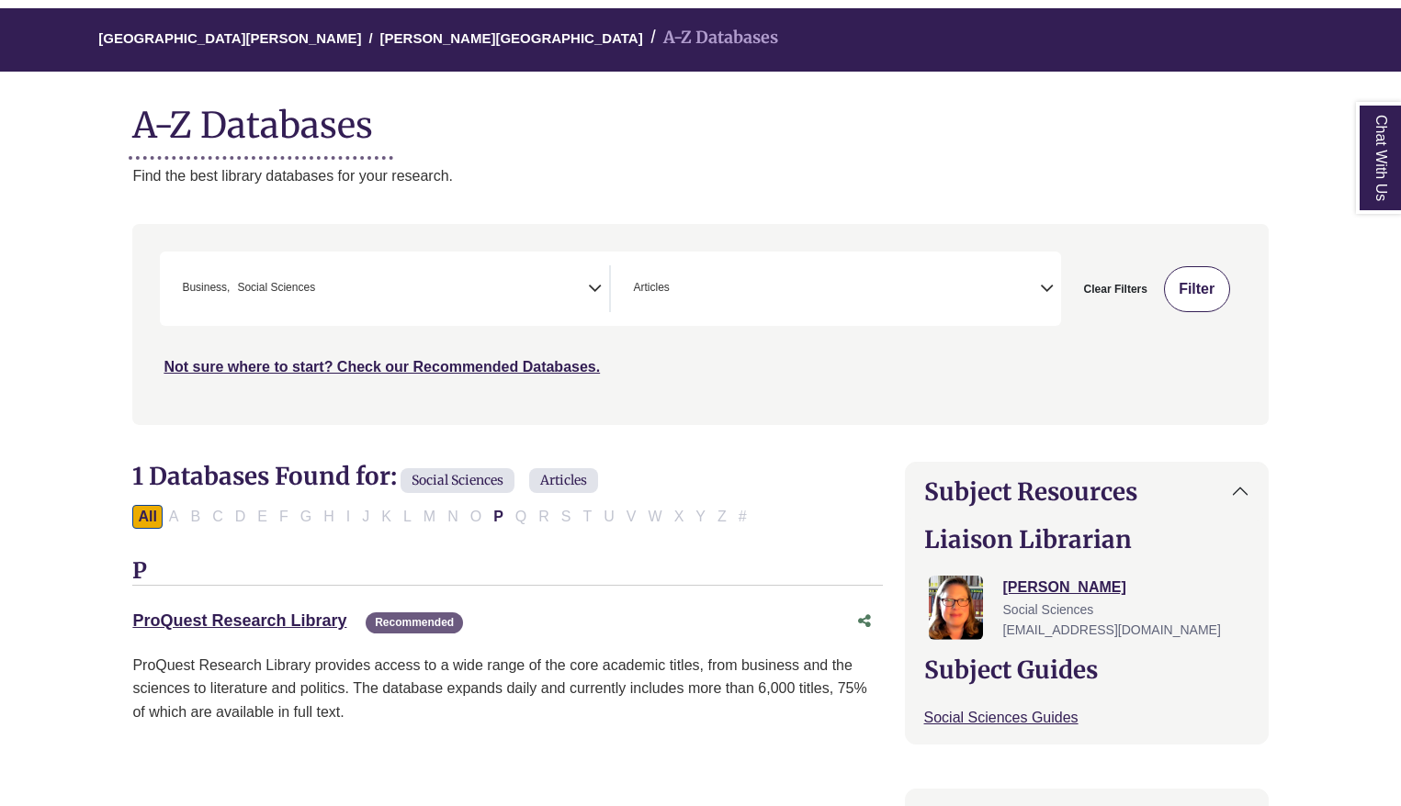
click at [1200, 283] on button "Filter" at bounding box center [1197, 289] width 66 height 46
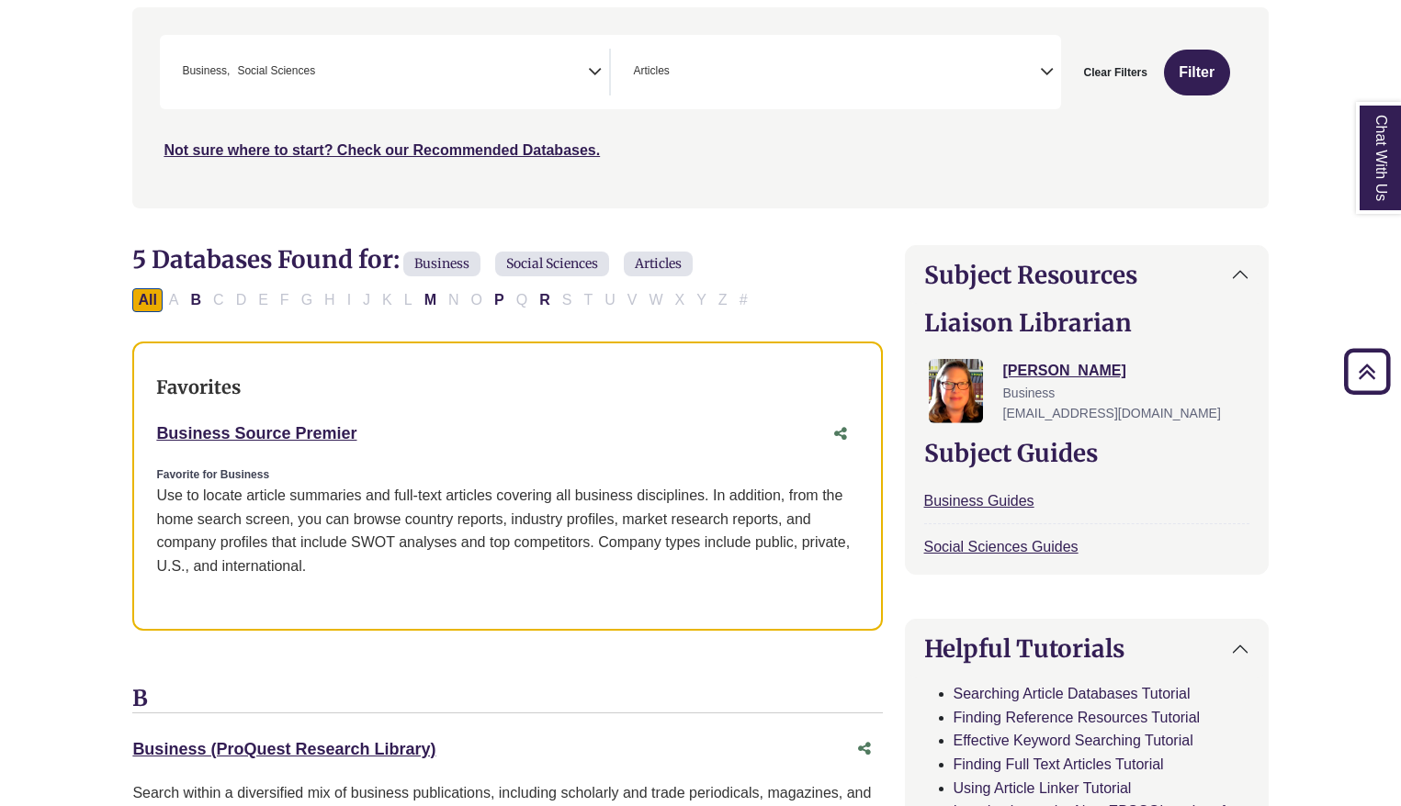
scroll to position [304, 0]
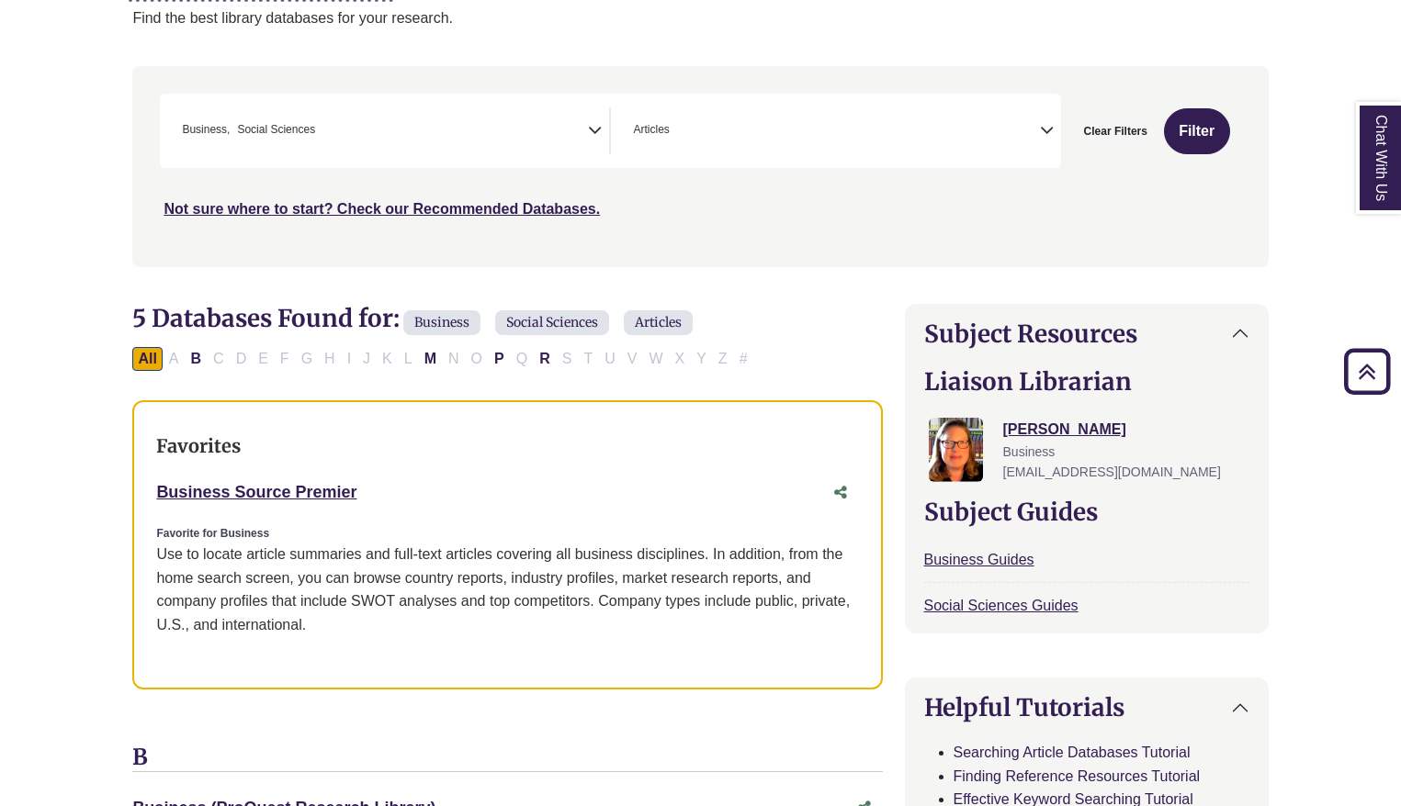
click at [236, 129] on li "× Social Sciences" at bounding box center [272, 129] width 85 height 17
click at [594, 122] on icon "Search filters" at bounding box center [595, 128] width 14 height 28
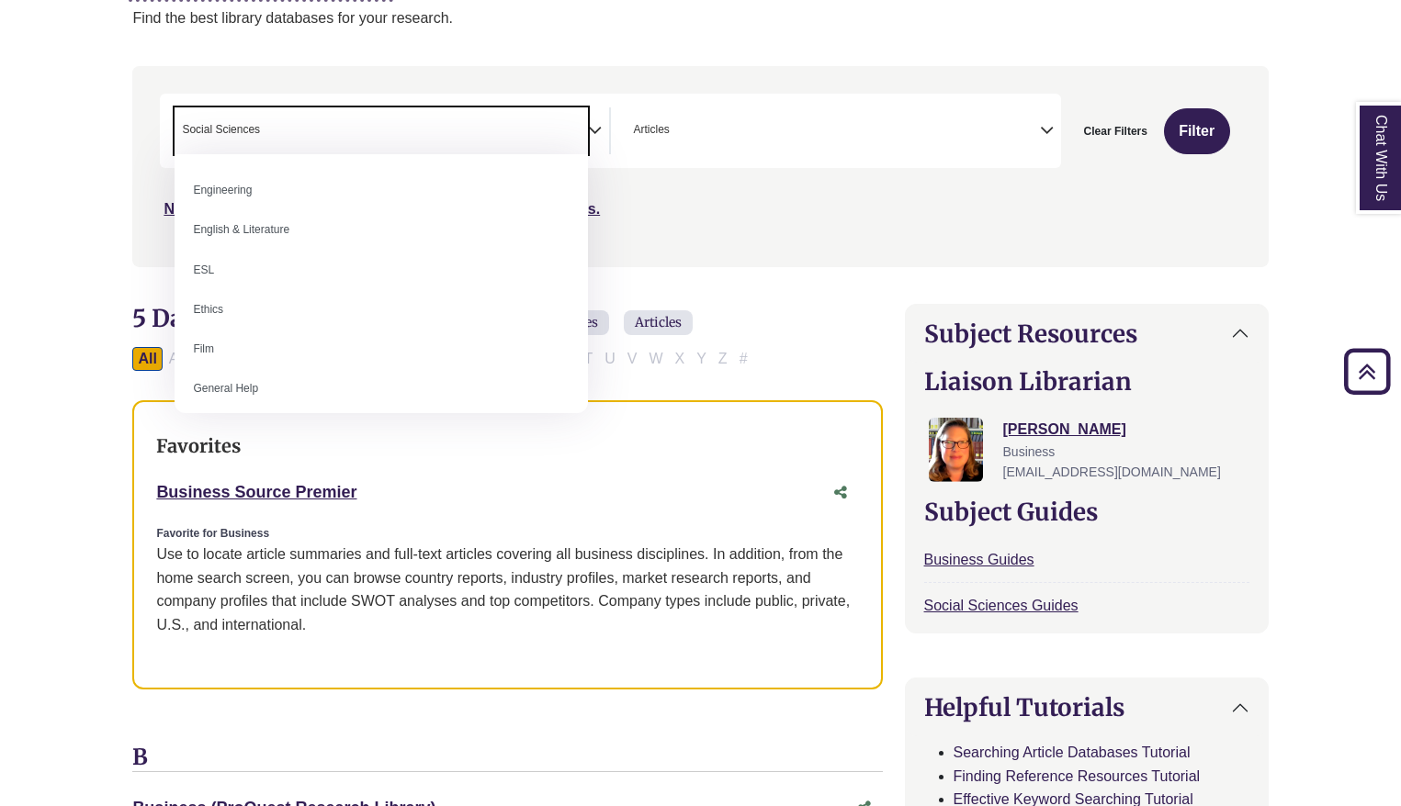
scroll to position [633, 0]
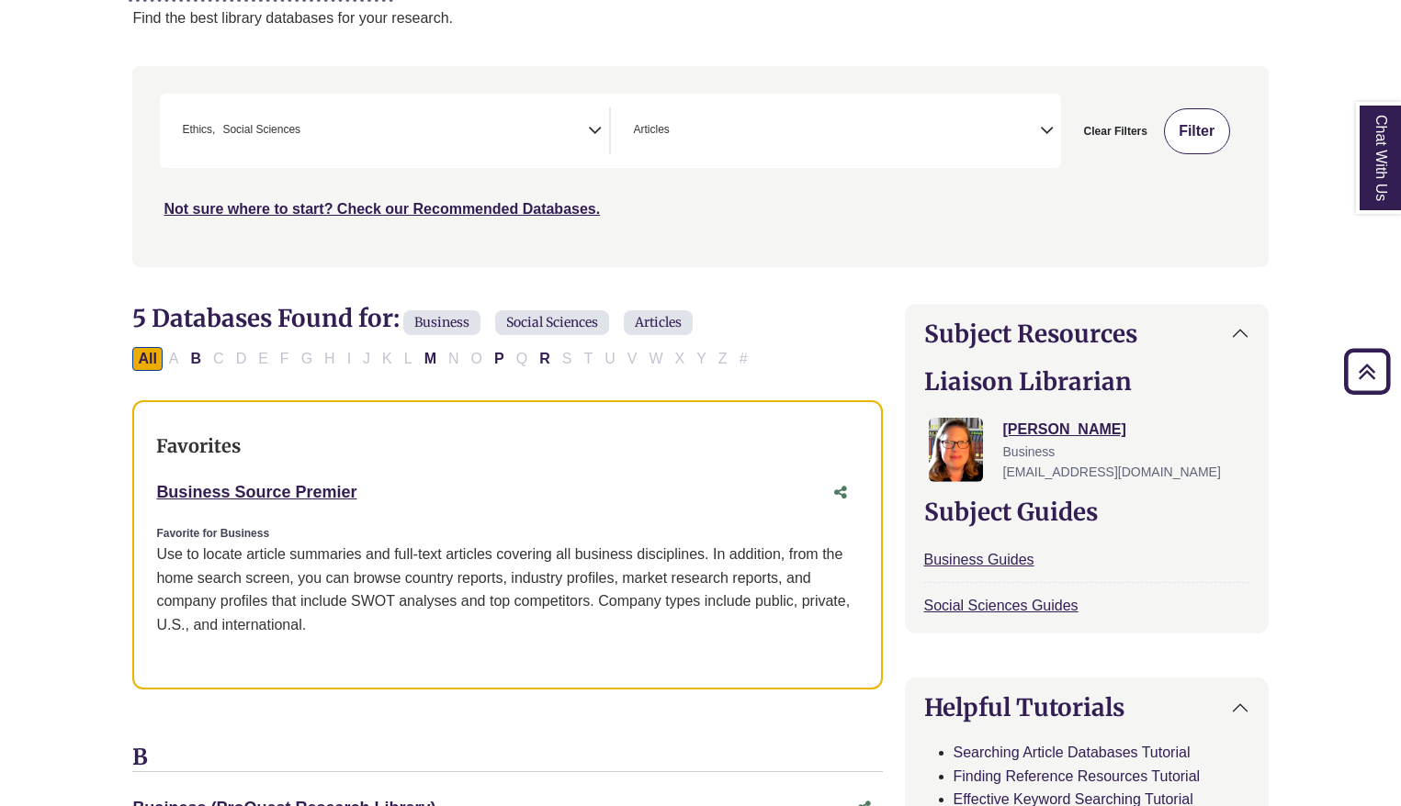
click at [1197, 115] on button "Filter" at bounding box center [1197, 131] width 66 height 46
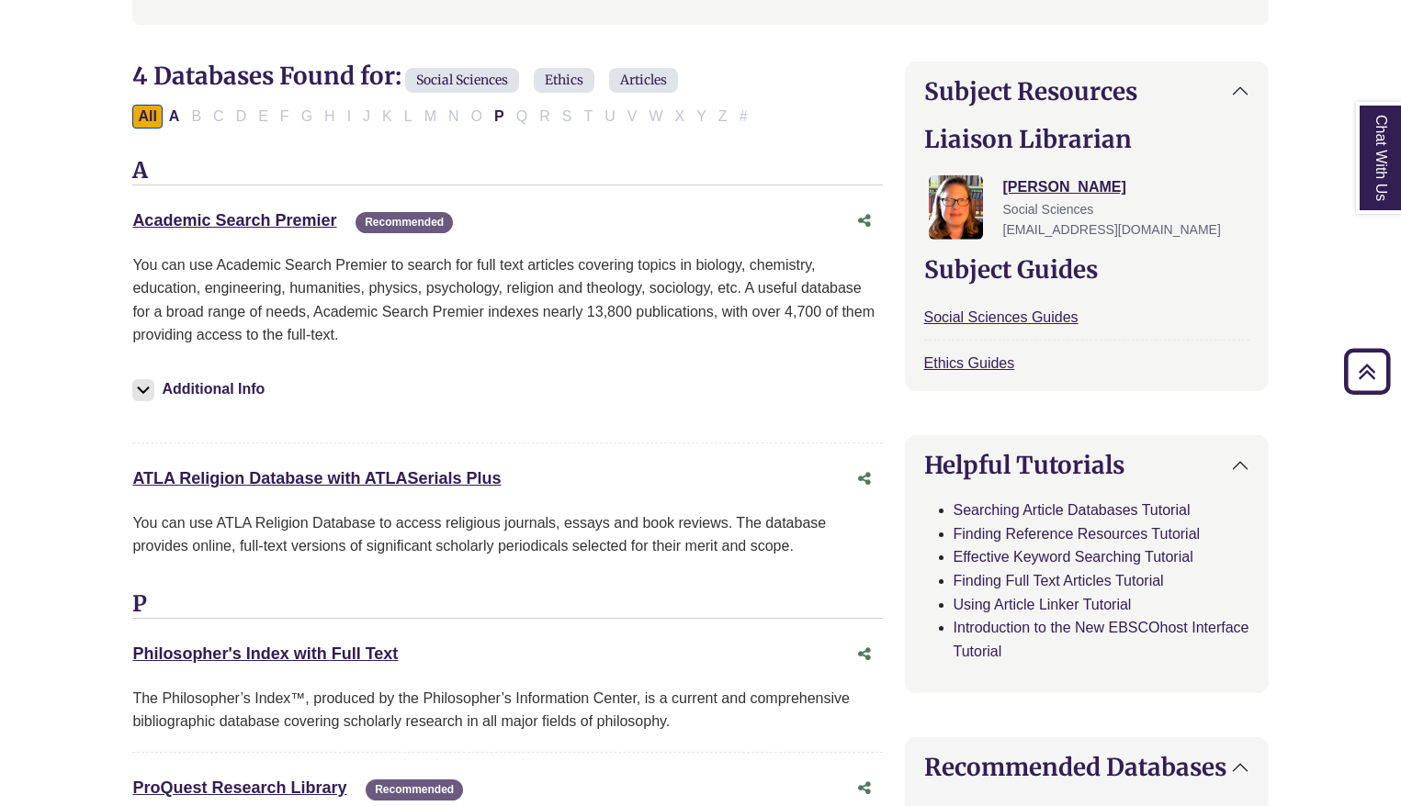
scroll to position [551, 0]
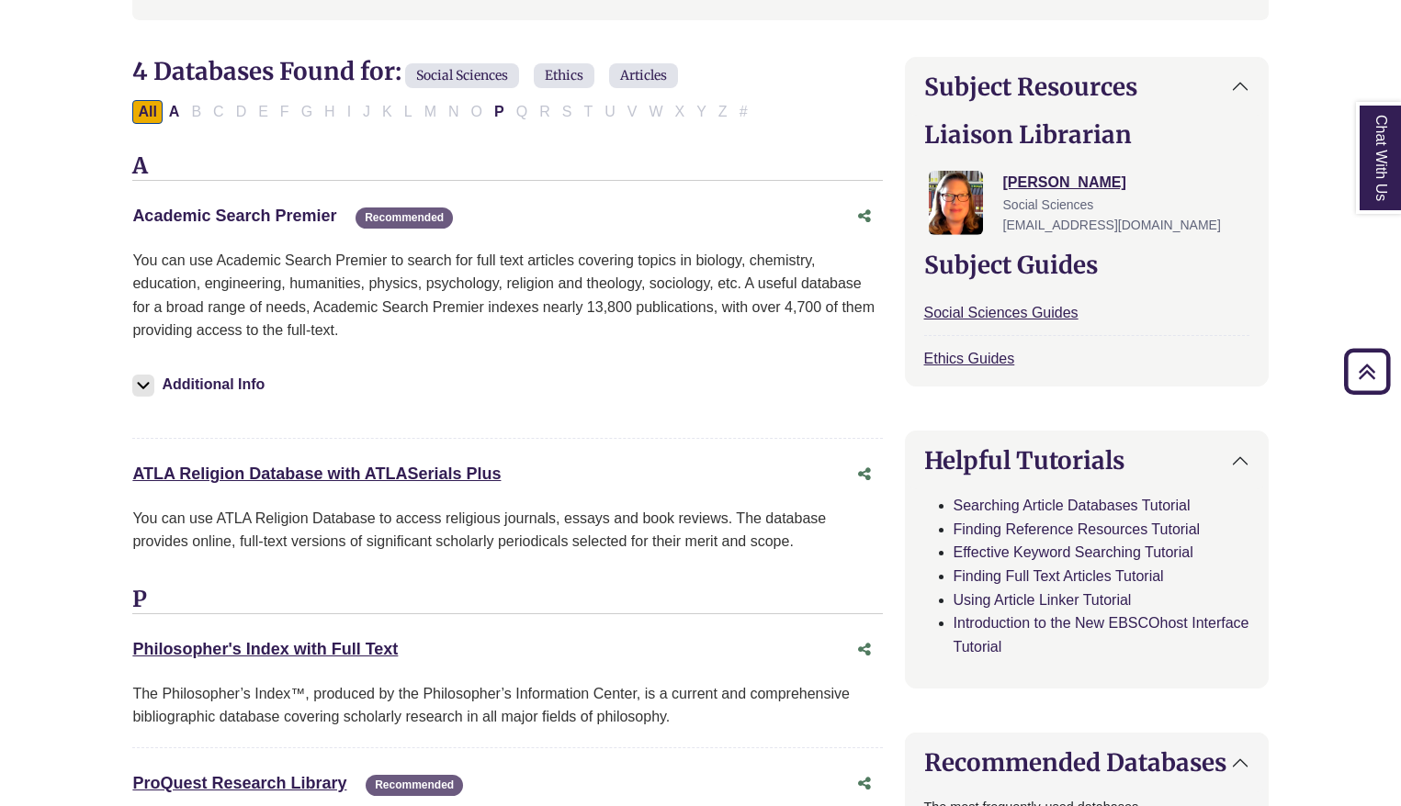
drag, startPoint x: 122, startPoint y: 214, endPoint x: 336, endPoint y: 216, distance: 214.0
click at [378, 259] on p "You can use Academic Search Premier to search for full text articles covering t…" at bounding box center [506, 296] width 749 height 94
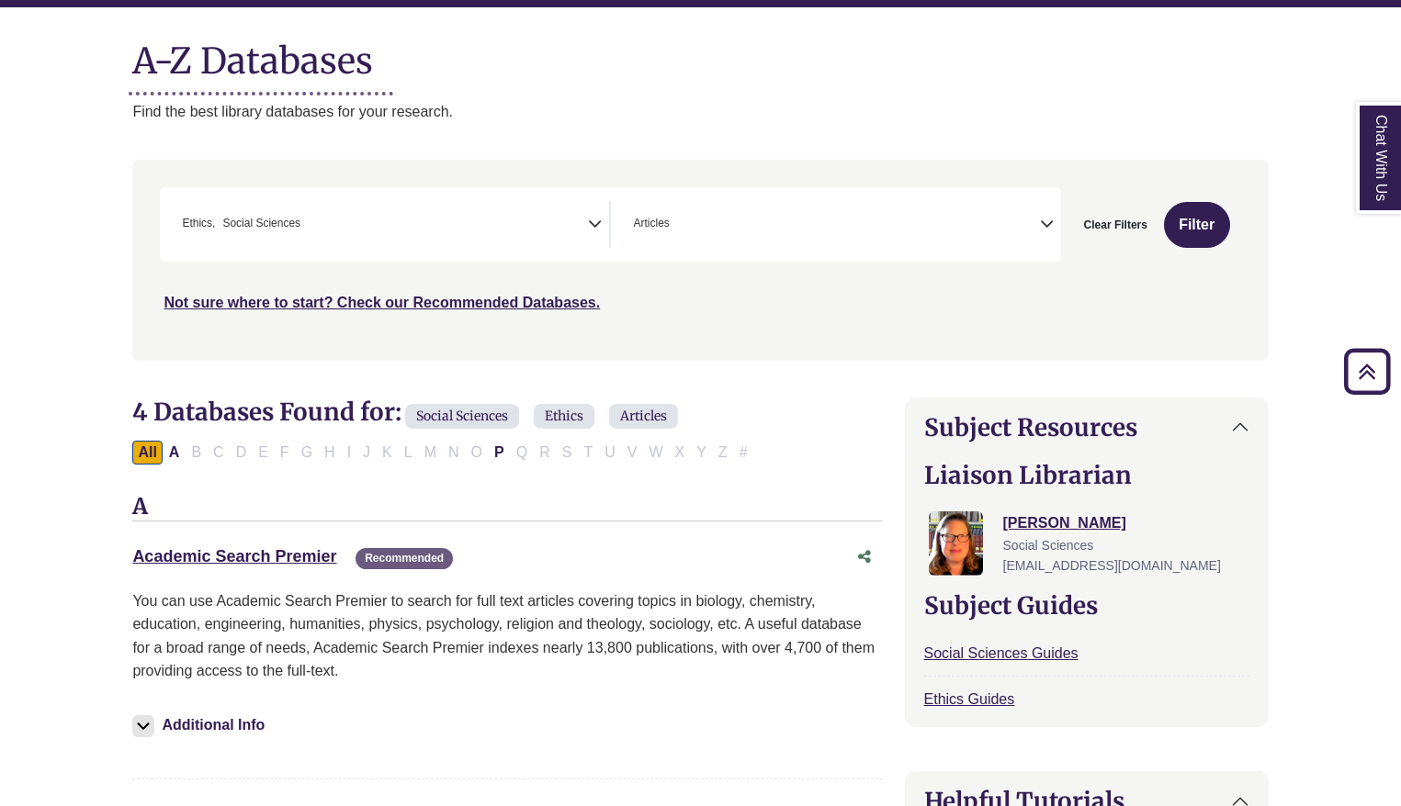
scroll to position [200, 0]
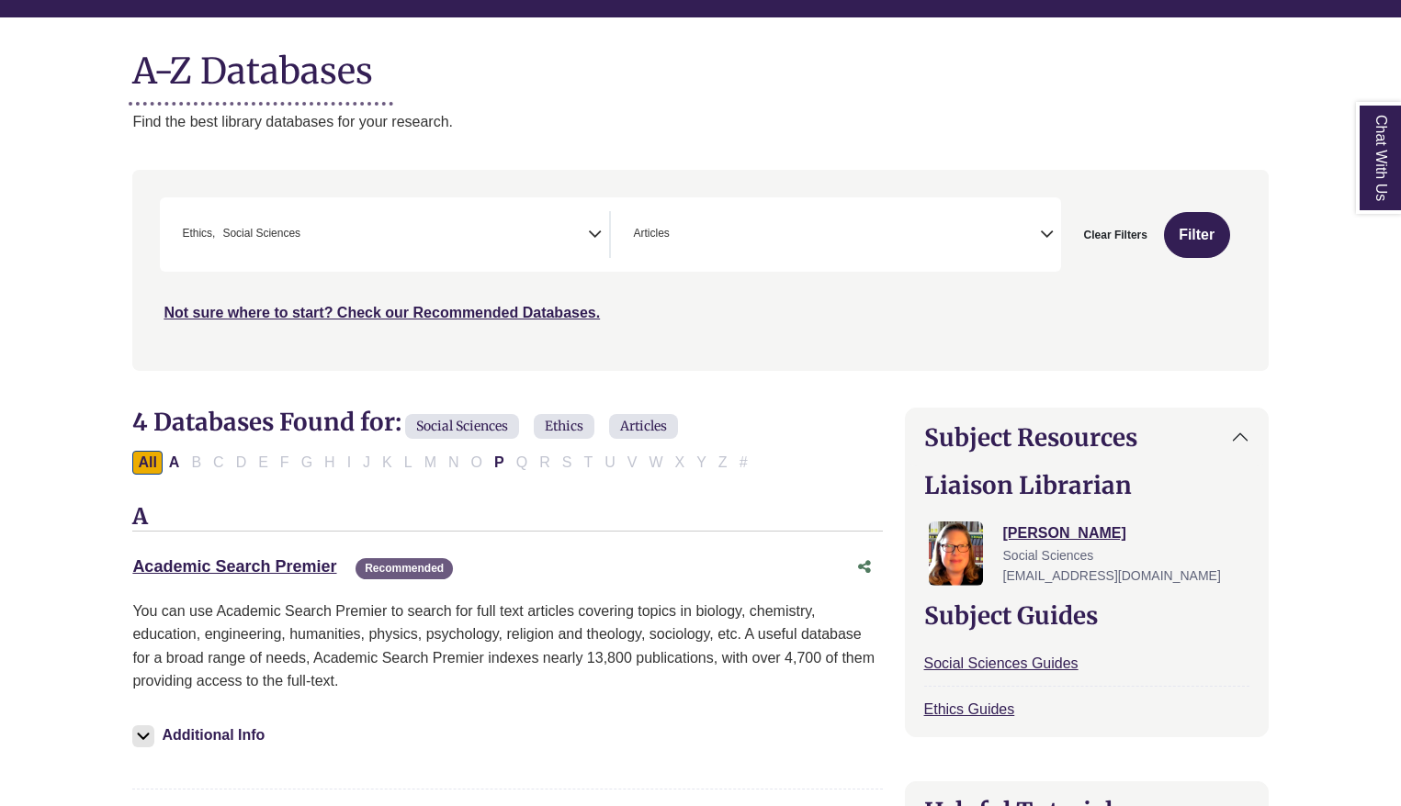
click at [591, 224] on icon "Search filters" at bounding box center [595, 232] width 14 height 28
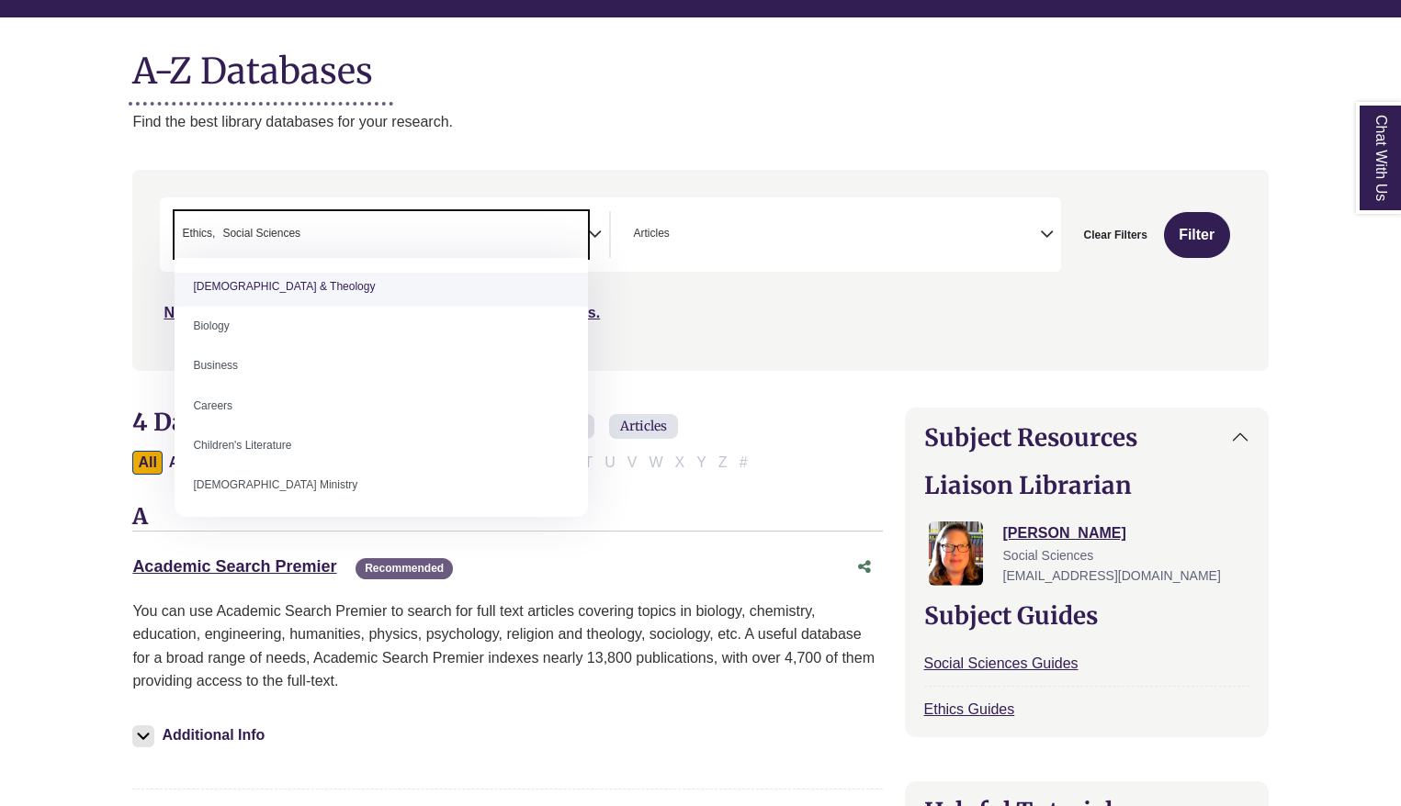
scroll to position [165, 0]
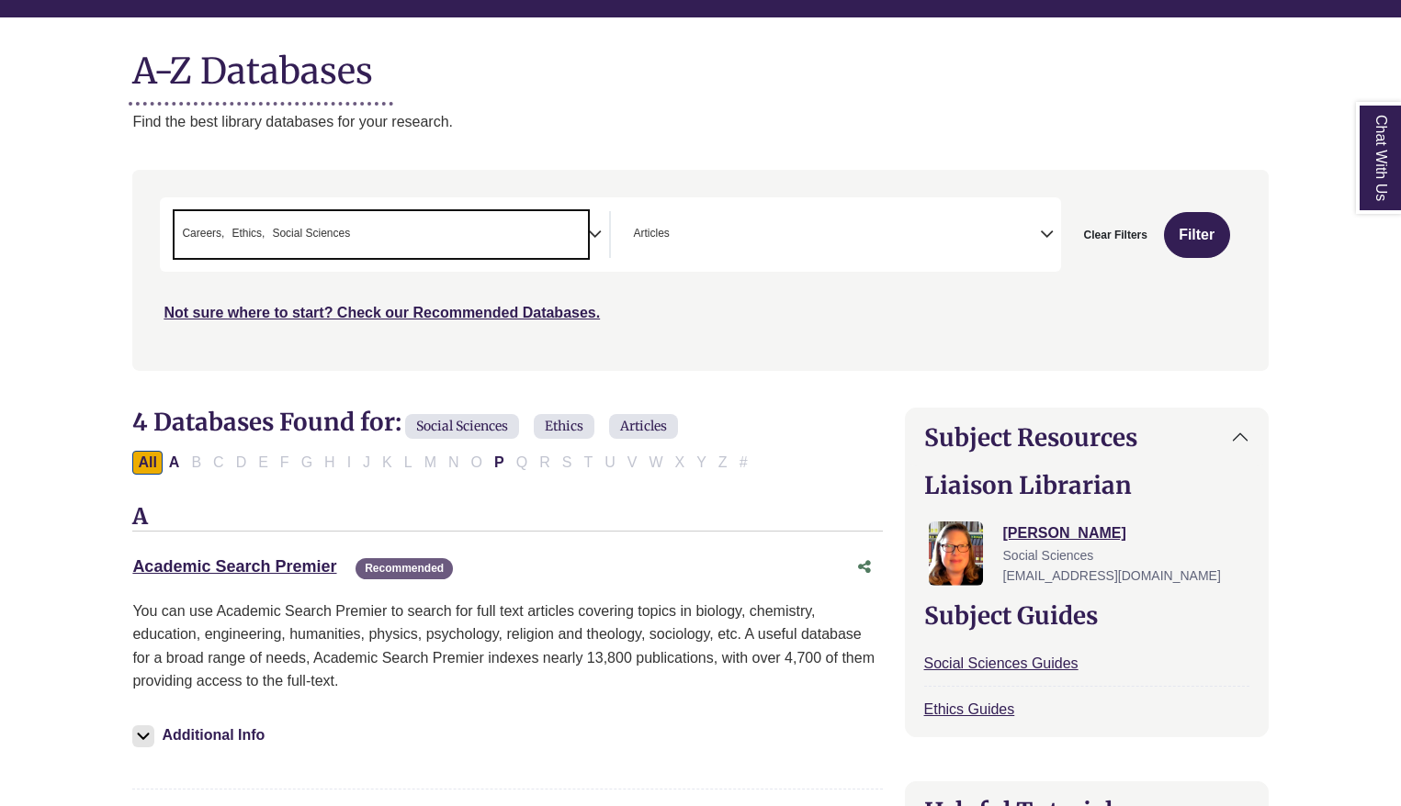
click at [224, 223] on span "× Careers × Ethics × Social Sciences" at bounding box center [380, 234] width 413 height 47
click at [590, 231] on icon "Search filters" at bounding box center [595, 232] width 14 height 28
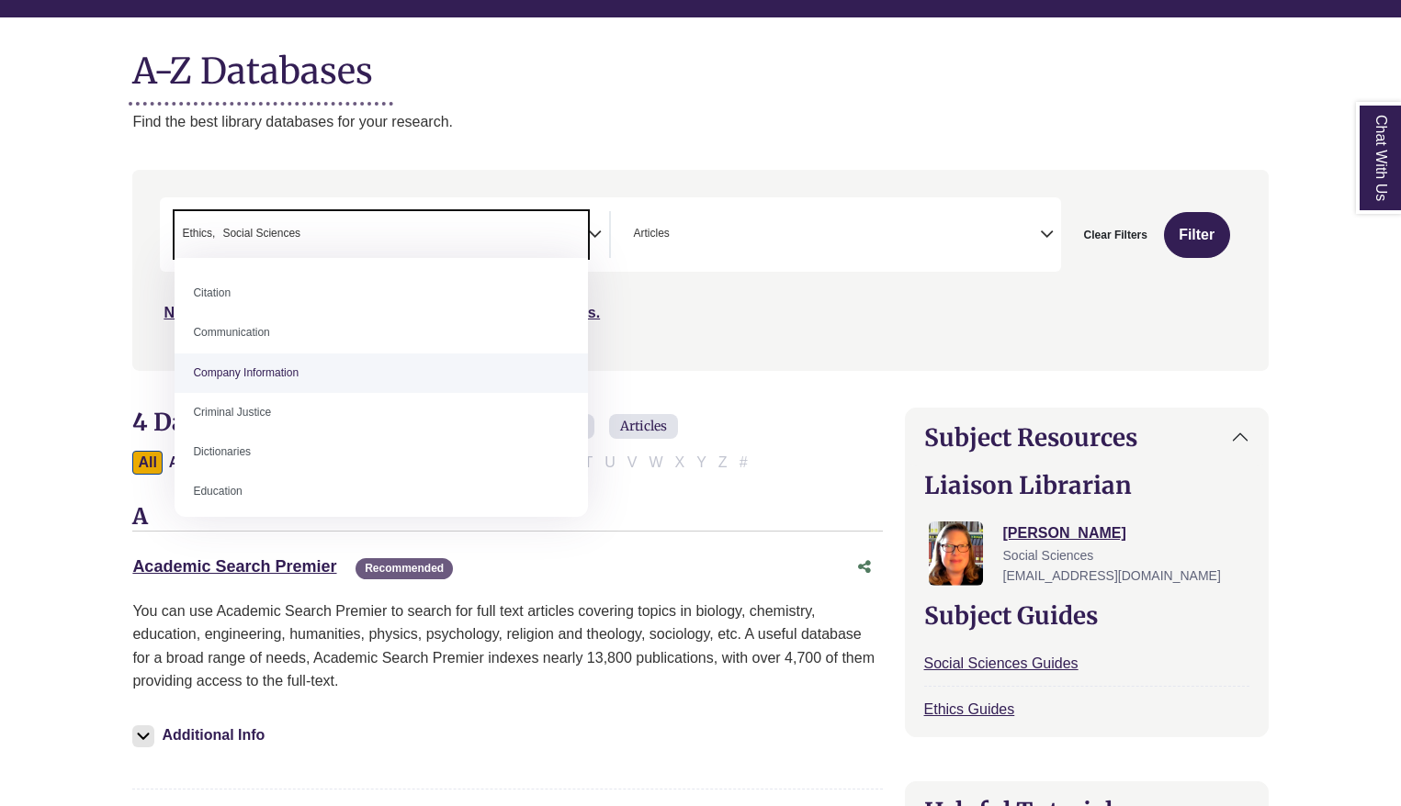
scroll to position [397, 0]
select select "******"
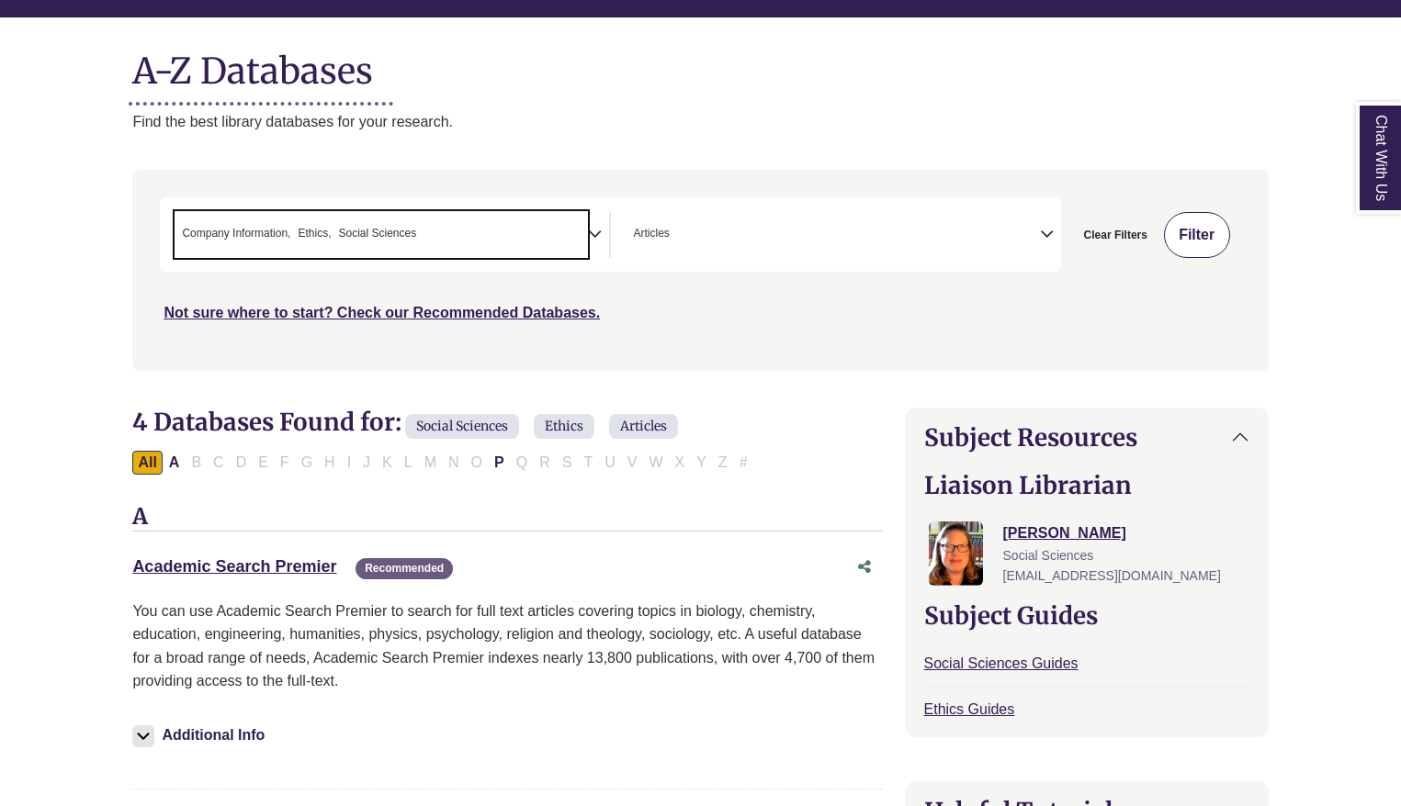
click at [1209, 230] on button "Filter" at bounding box center [1197, 235] width 66 height 46
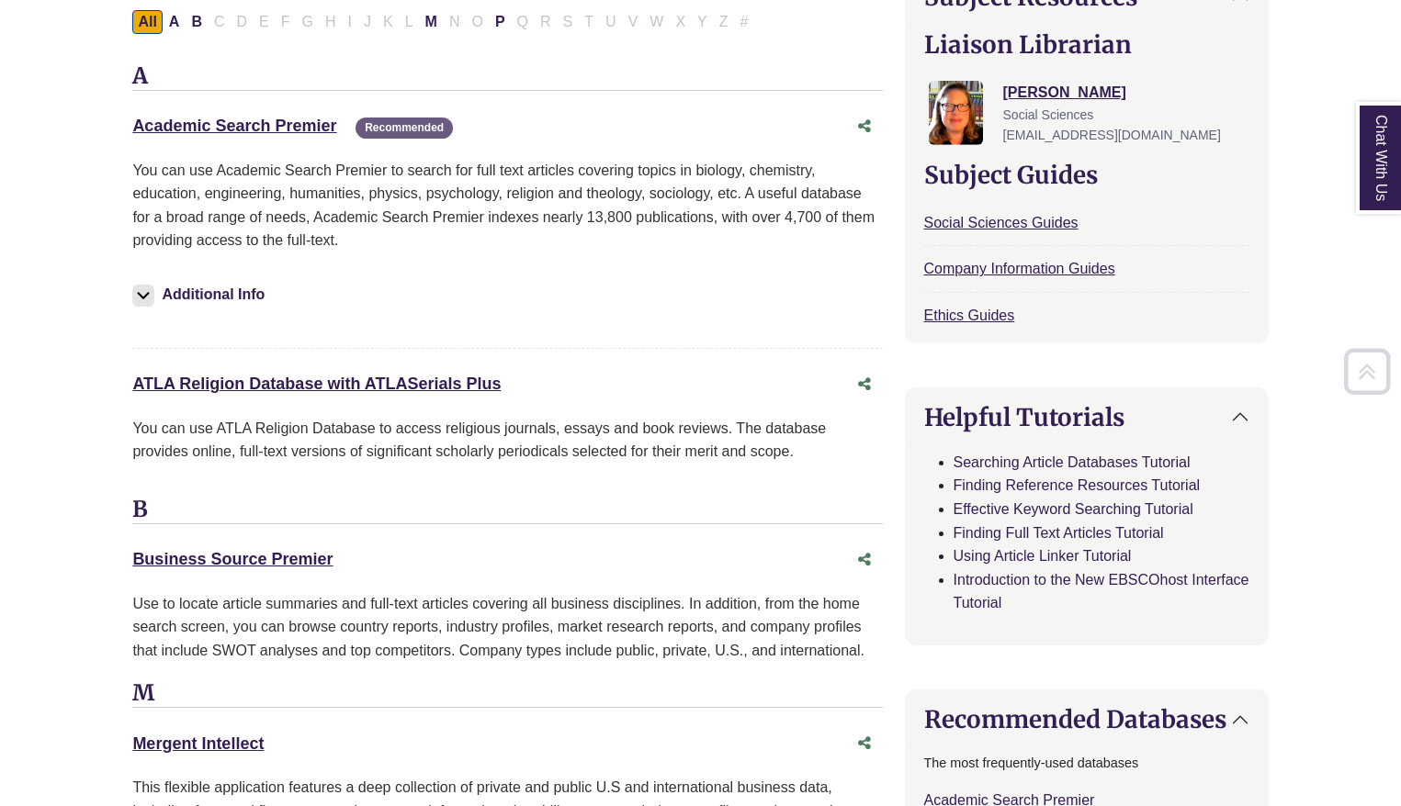
scroll to position [671, 0]
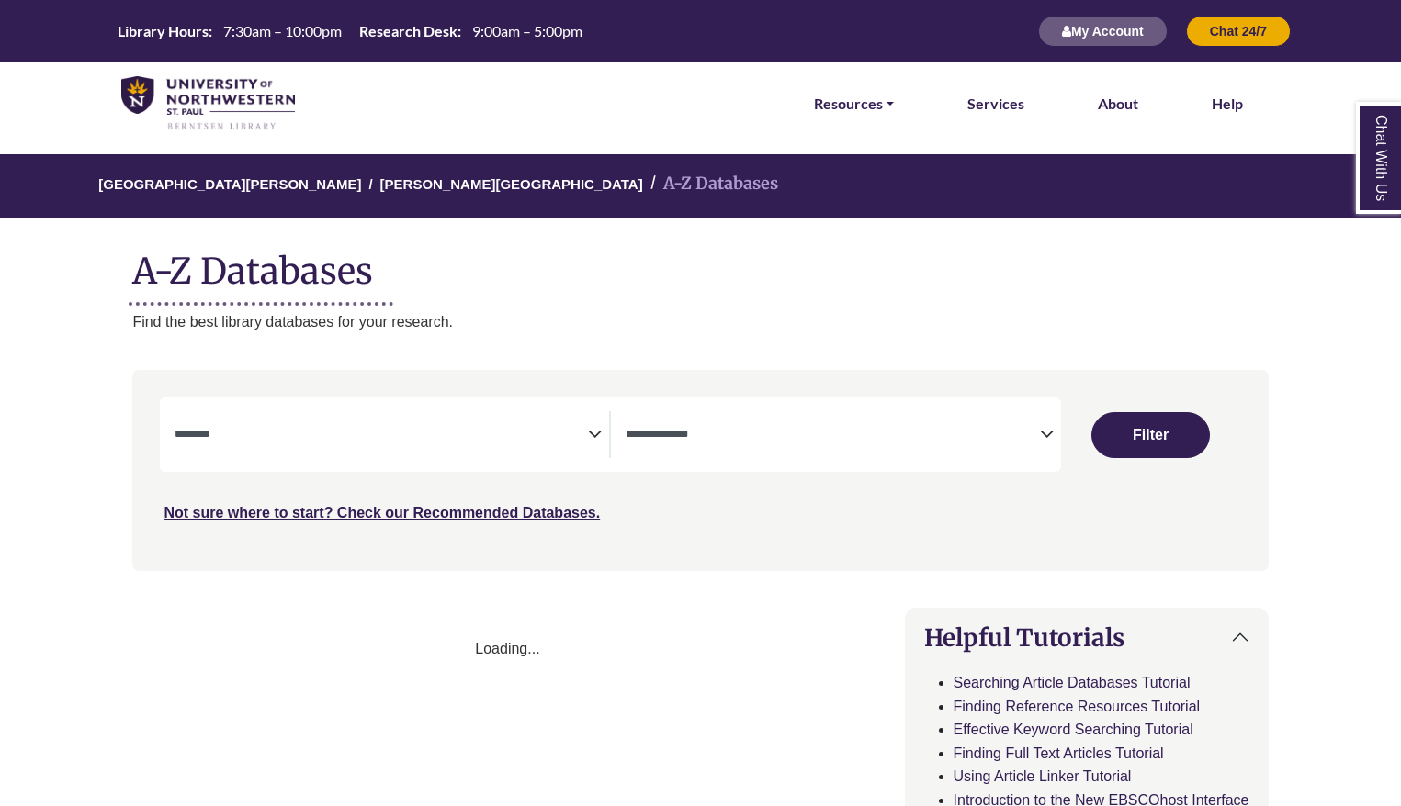
select select "Database Subject Filter"
select select "Database Types Filter"
select select "Database Subject Filter"
select select "Database Types Filter"
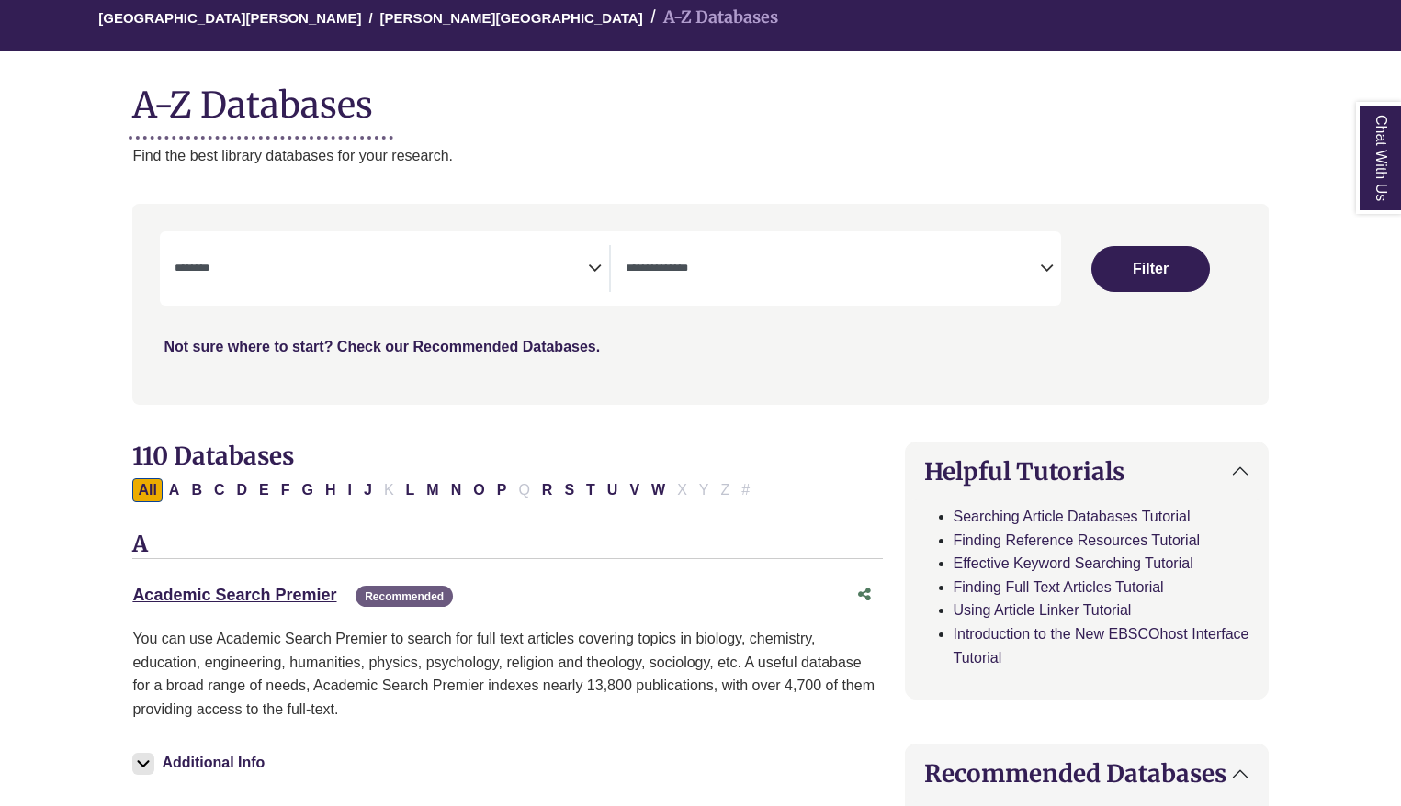
scroll to position [169, 0]
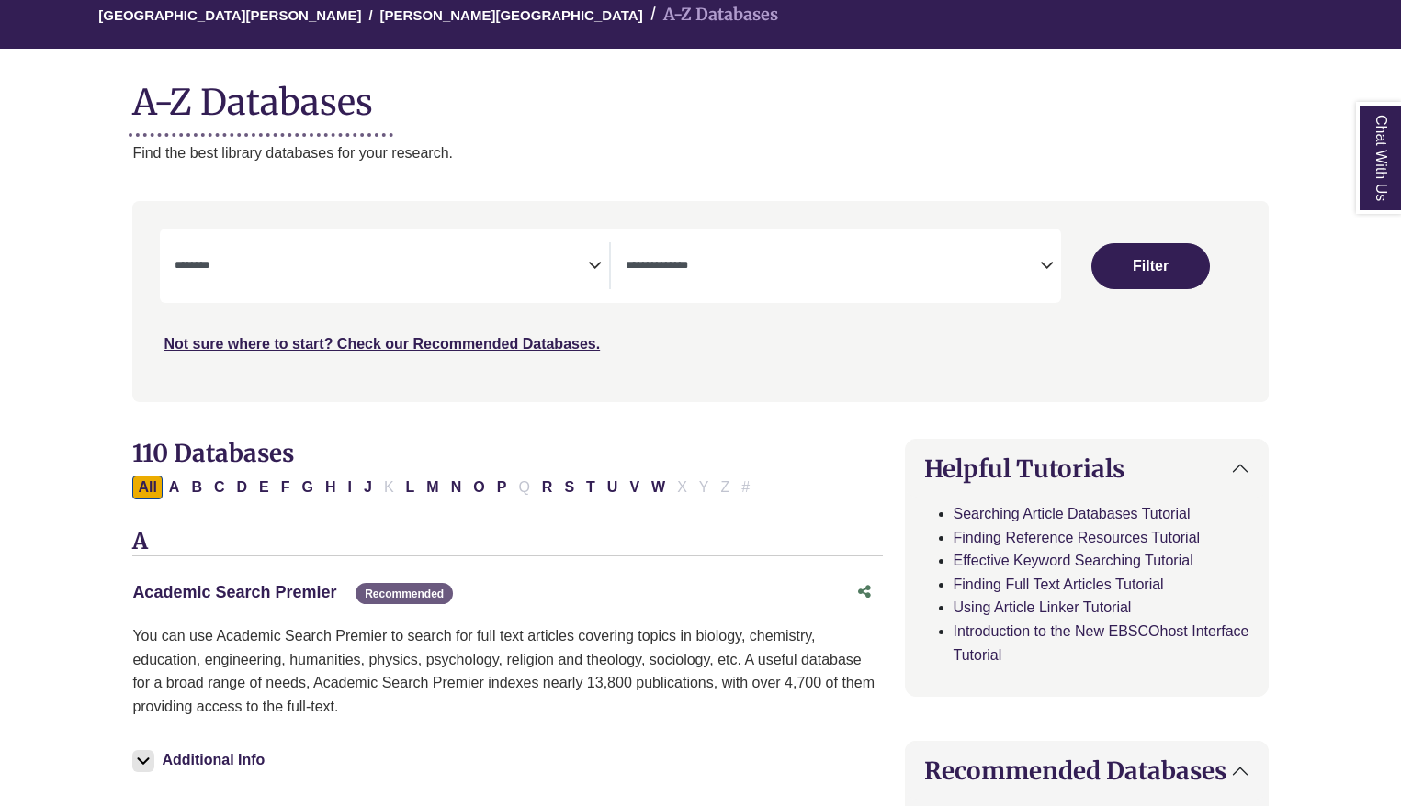
click at [304, 583] on link "Academic Search Premier This link opens in a new window" at bounding box center [234, 592] width 204 height 18
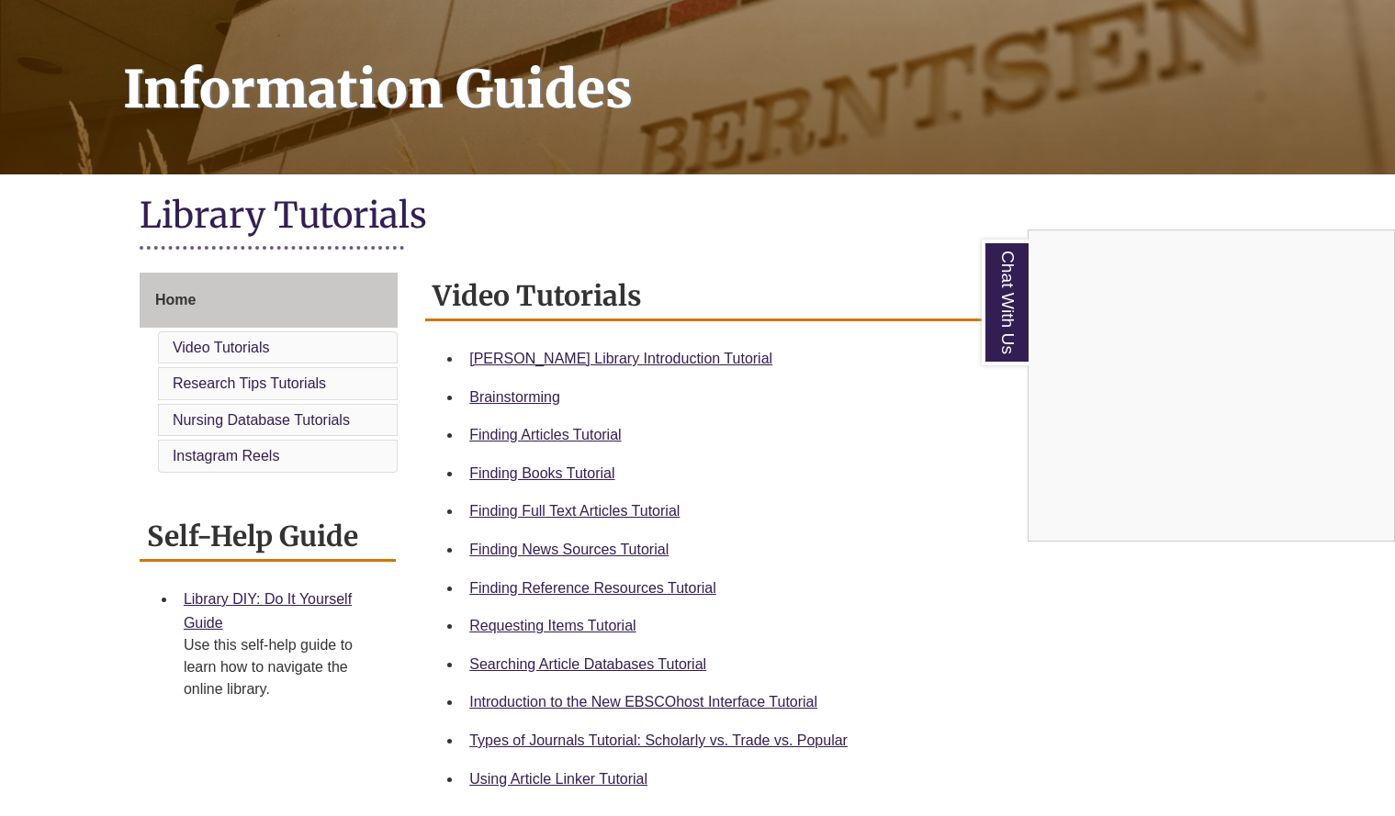
scroll to position [244, 0]
click at [620, 510] on div "Chat With Us" at bounding box center [697, 408] width 1395 height 816
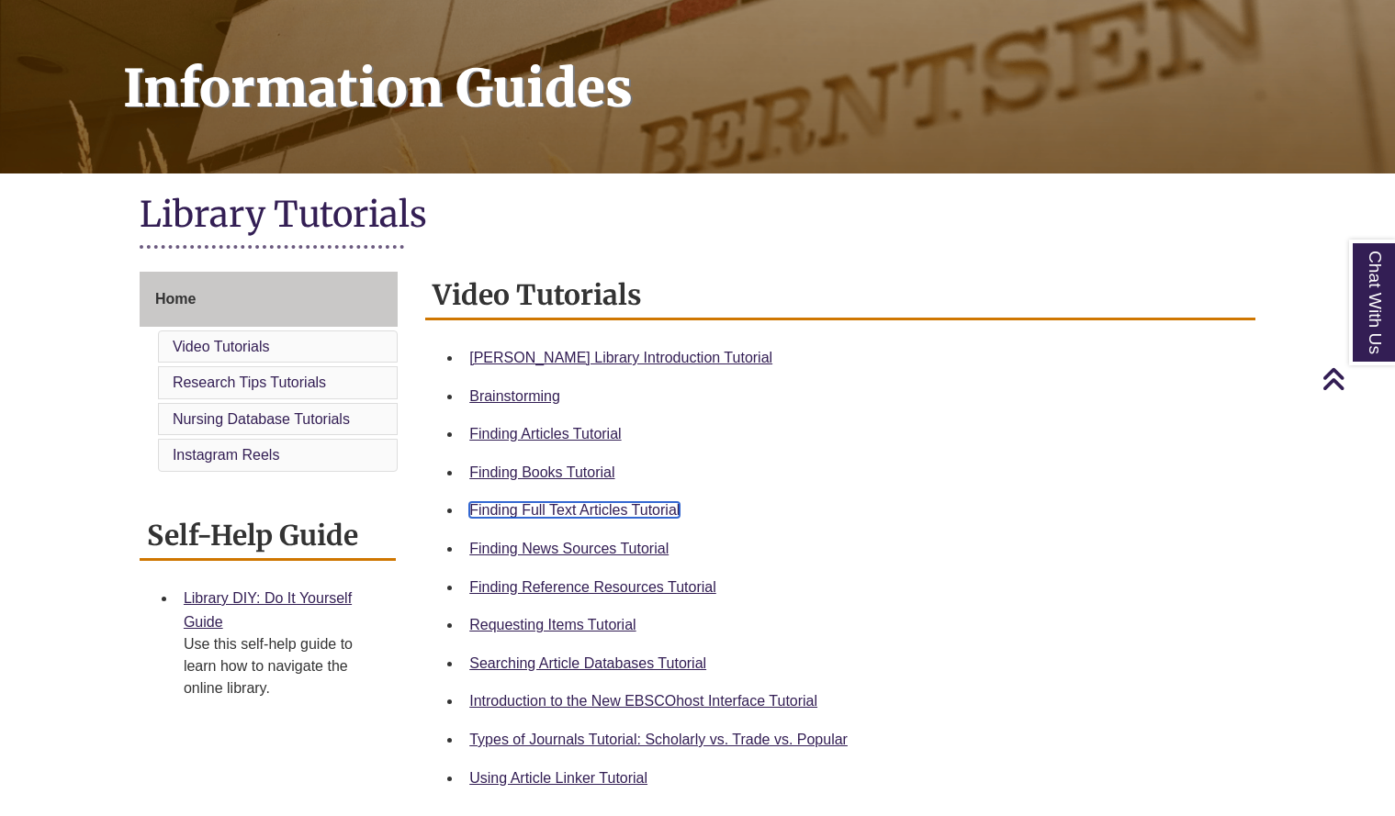
click at [579, 508] on link "Finding Full Text Articles Tutorial" at bounding box center [574, 510] width 210 height 16
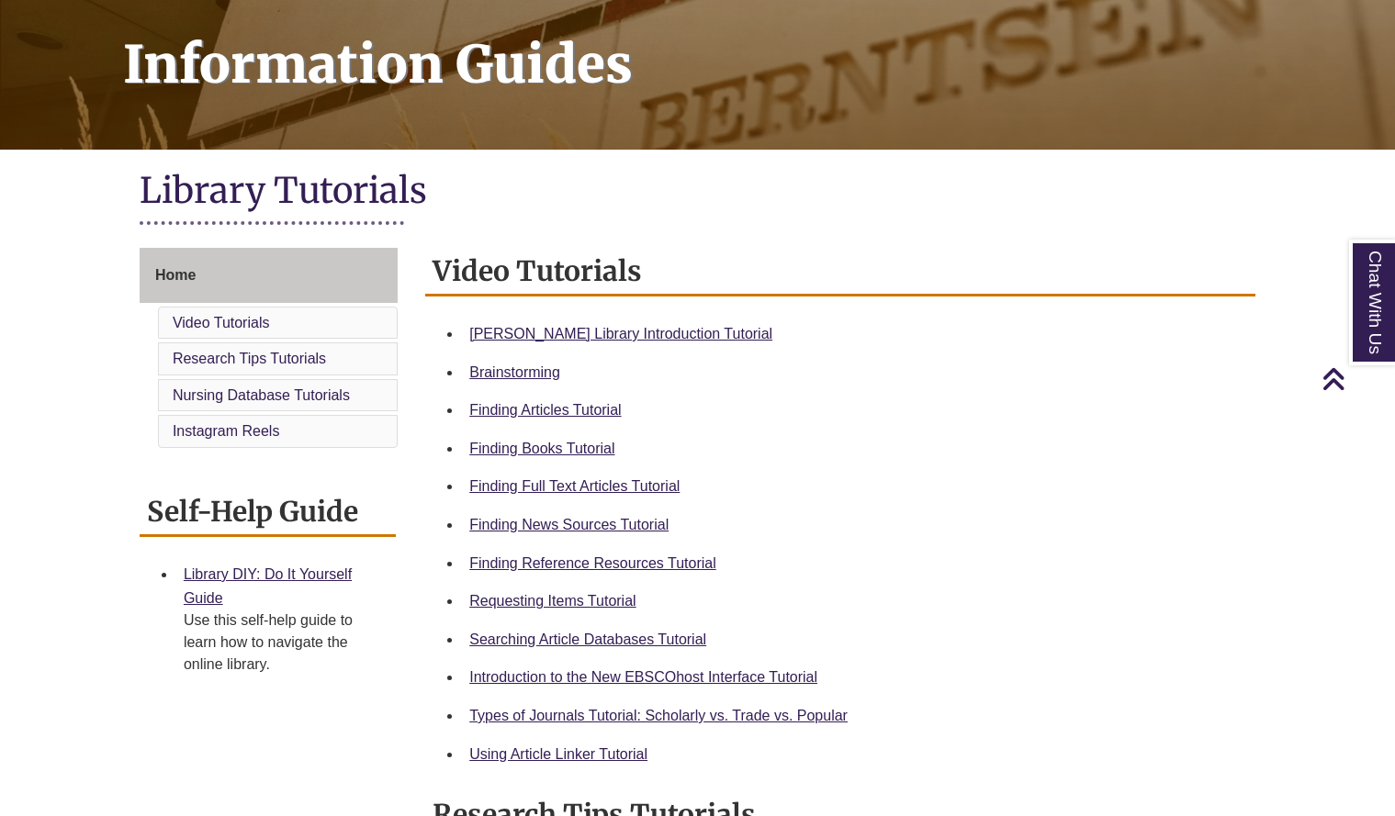
scroll to position [272, 0]
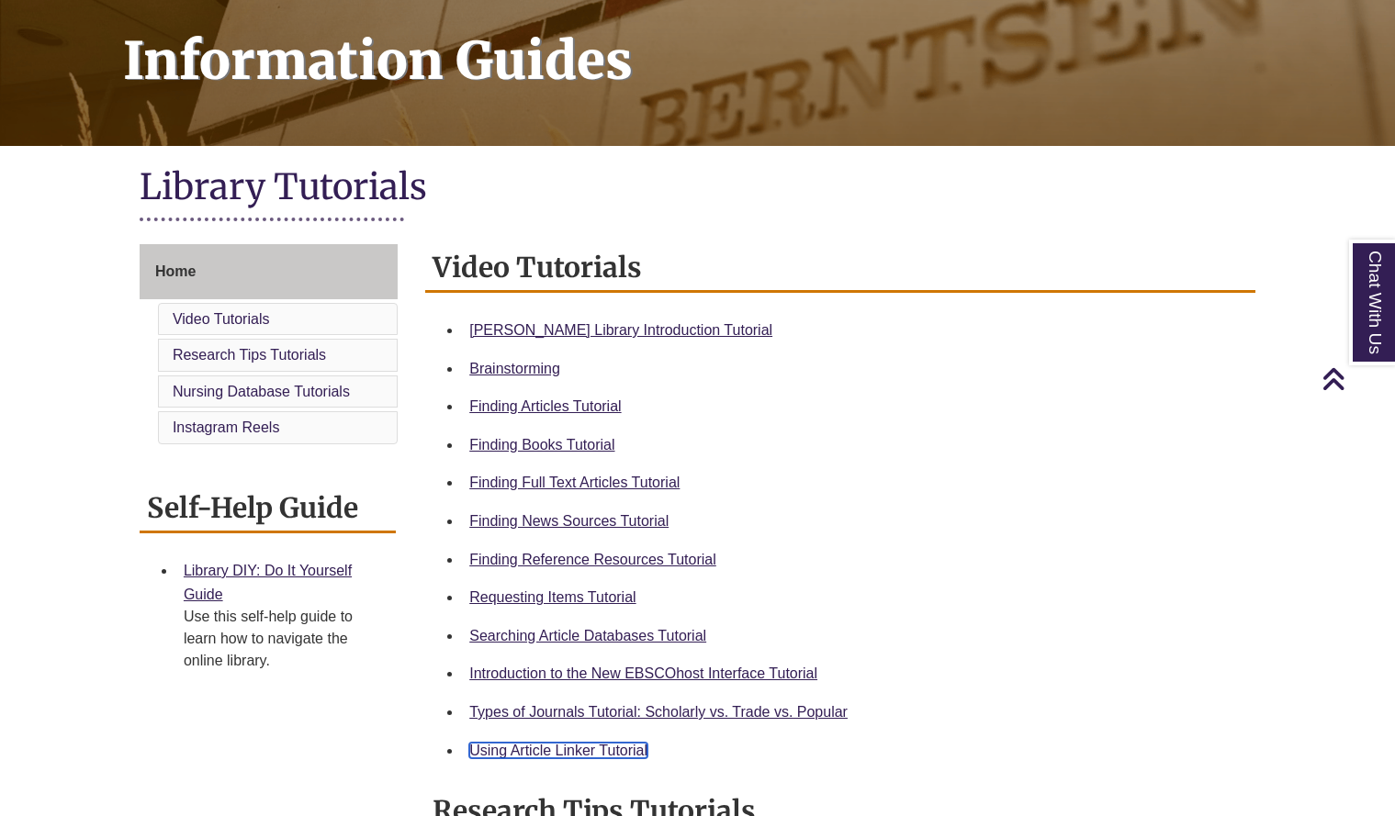
click at [571, 758] on link "Using Article Linker Tutorial" at bounding box center [558, 751] width 178 height 16
